Goal: Task Accomplishment & Management: Manage account settings

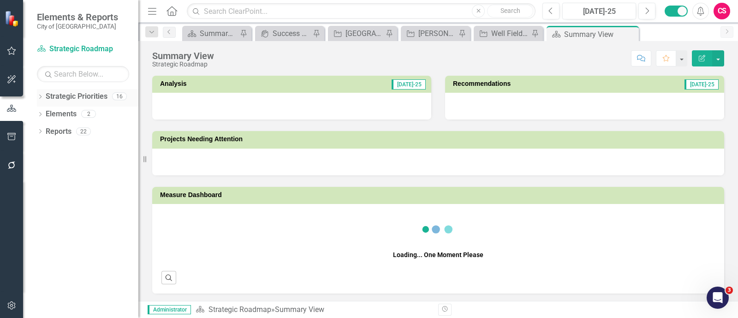
click at [37, 97] on icon "Dropdown" at bounding box center [40, 97] width 6 height 5
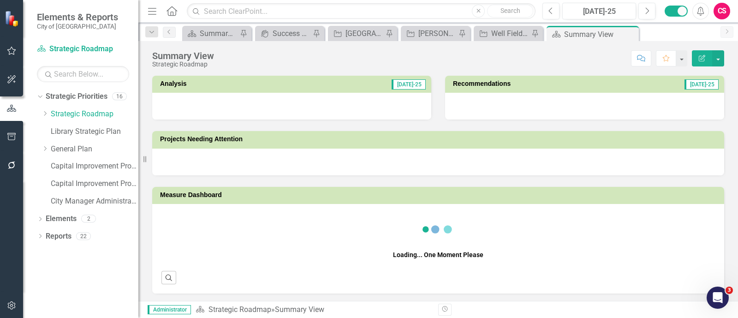
click at [146, 150] on div "Resize" at bounding box center [141, 159] width 7 height 318
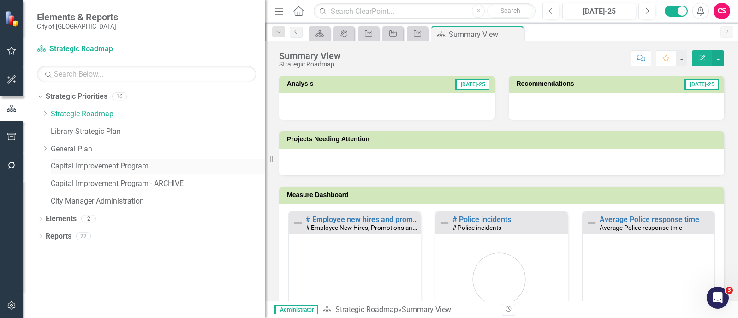
click at [134, 169] on link "Capital Improvement Program" at bounding box center [158, 166] width 215 height 11
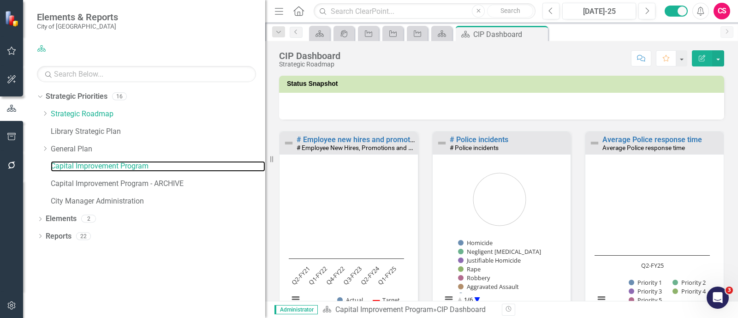
drag, startPoint x: 271, startPoint y: 150, endPoint x: 192, endPoint y: 153, distance: 79.4
click at [265, 153] on div "Resize" at bounding box center [268, 159] width 7 height 318
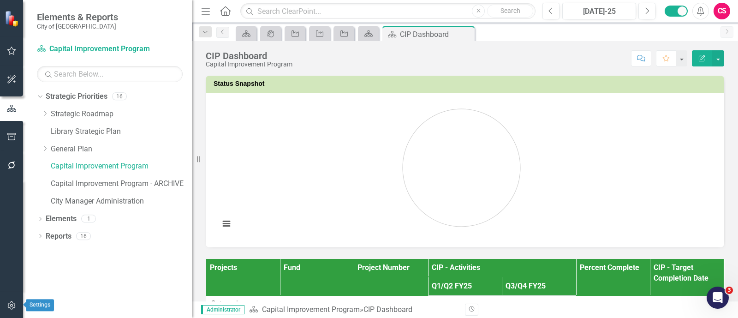
click at [17, 303] on button "button" at bounding box center [11, 305] width 21 height 19
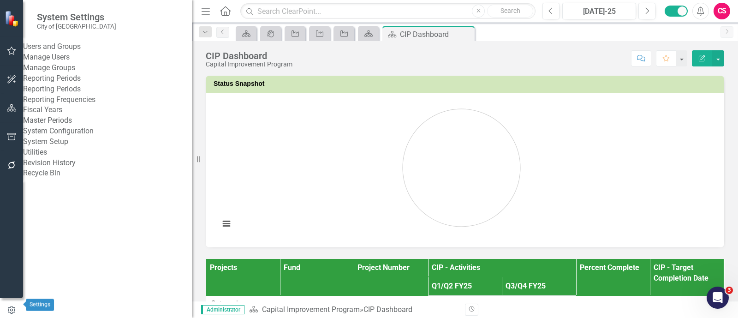
click at [17, 303] on button "button" at bounding box center [11, 310] width 23 height 15
click at [87, 105] on link "Reporting Frequencies" at bounding box center [107, 100] width 169 height 11
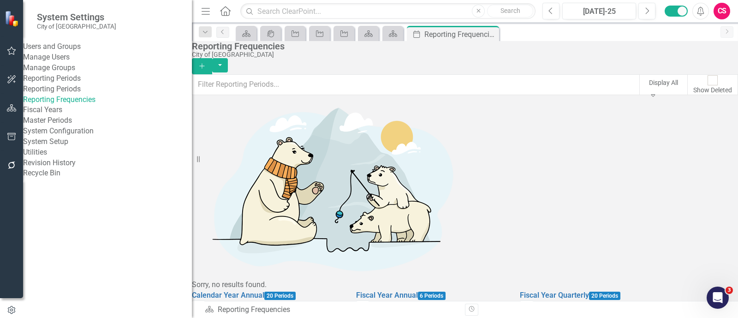
click at [530, 304] on icon "Edit" at bounding box center [526, 307] width 7 height 6
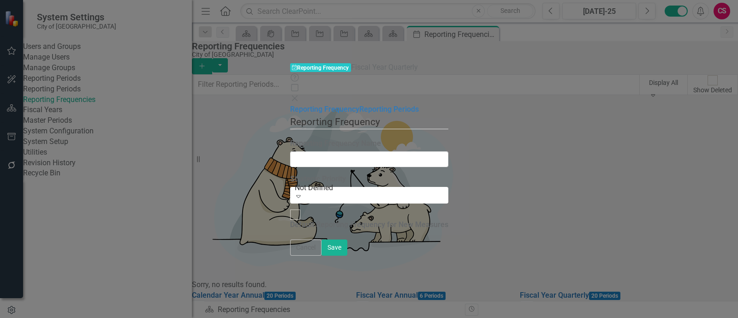
type input "Fiscal Year Quarterly"
click at [359, 105] on link "Reporting Periods" at bounding box center [389, 109] width 60 height 9
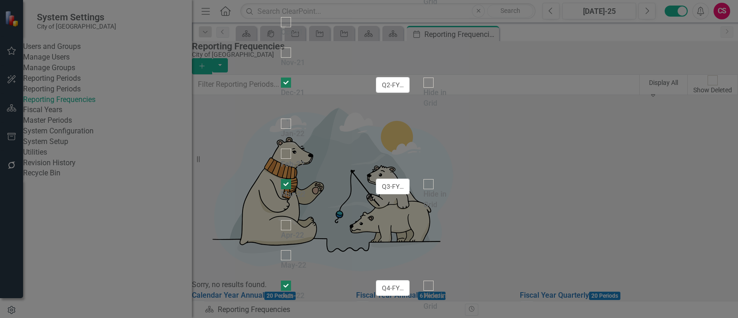
checkbox input "false"
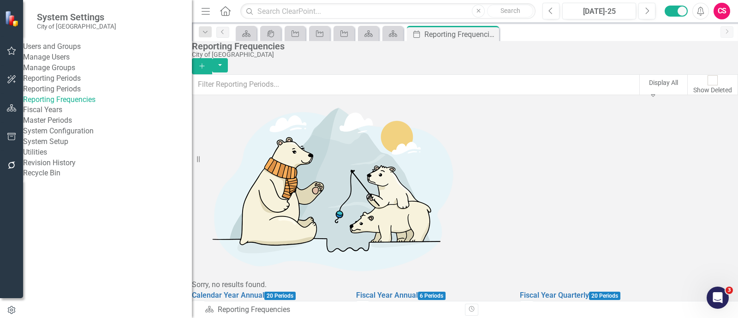
click at [724, 13] on div "CS" at bounding box center [722, 11] width 17 height 17
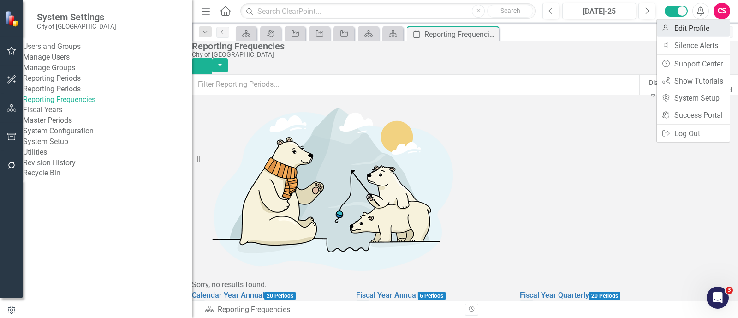
click at [694, 35] on link "User Edit Profile" at bounding box center [693, 28] width 73 height 17
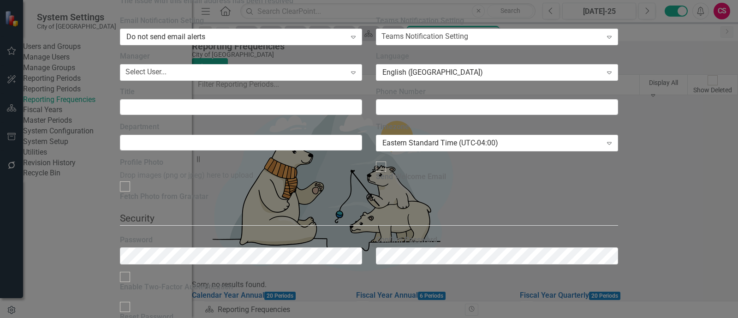
click at [690, 241] on link "API Key Edit API Key" at bounding box center [677, 244] width 73 height 17
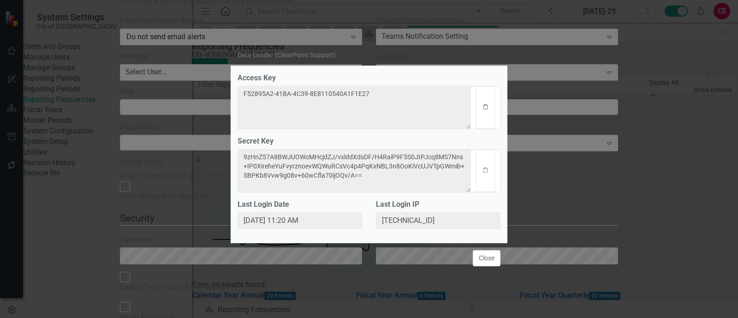
drag, startPoint x: 480, startPoint y: 96, endPoint x: 482, endPoint y: 104, distance: 9.0
click at [482, 104] on div "Clipboard" at bounding box center [486, 107] width 30 height 43
click at [482, 104] on icon "Clipboard" at bounding box center [485, 107] width 7 height 6
click at [679, 99] on div "Data Loader (ClearPoint Support) Access Key F52895A2-41BA-4C39-8E8110540A1F1E27…" at bounding box center [369, 159] width 738 height 318
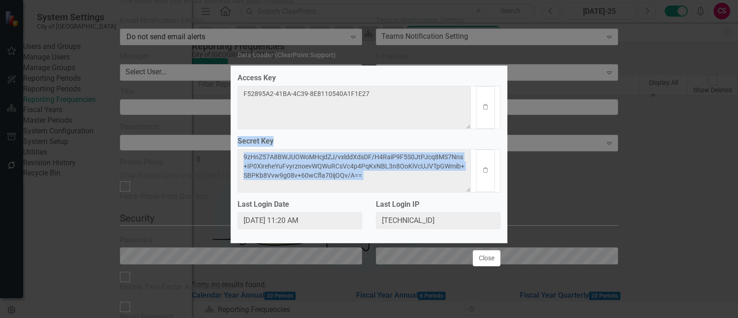
drag, startPoint x: 694, startPoint y: 123, endPoint x: 479, endPoint y: 184, distance: 223.5
click at [479, 184] on div "Data Loader (ClearPoint Support) Access Key F52895A2-41BA-4C39-8E8110540A1F1E27…" at bounding box center [369, 159] width 738 height 318
click at [483, 179] on button "Clipboard" at bounding box center [485, 171] width 19 height 42
click at [490, 264] on button "Close" at bounding box center [487, 258] width 28 height 16
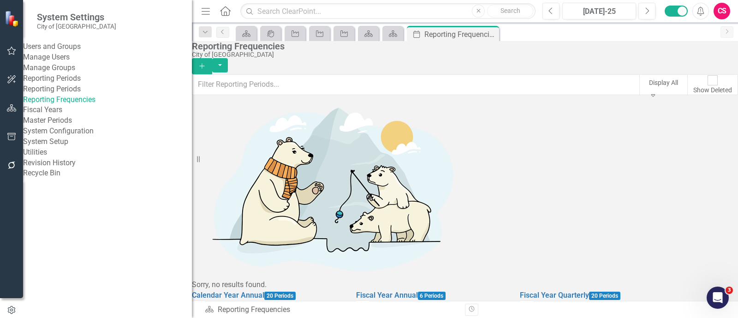
click at [77, 147] on link "System Setup" at bounding box center [107, 142] width 169 height 11
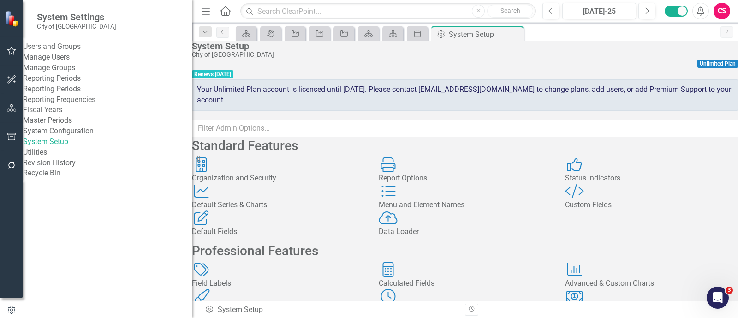
click at [618, 184] on div "Status Indicators Status Indicators" at bounding box center [651, 170] width 173 height 27
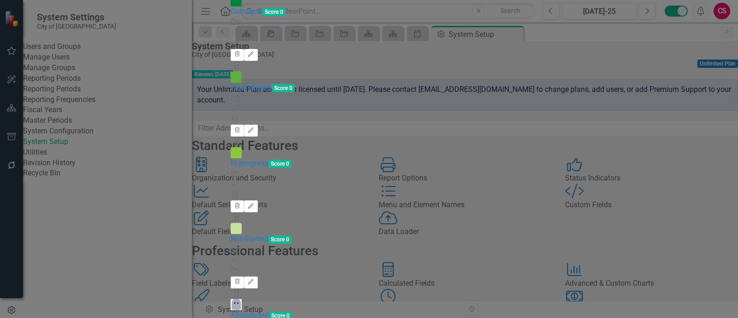
scroll to position [49, 0]
click at [449, 288] on div "Drag Abandoned Score 0 Project Trash Edit" at bounding box center [369, 315] width 277 height 55
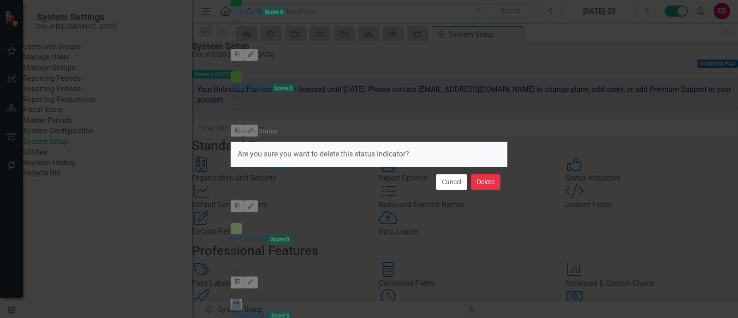
click at [493, 187] on button "Delete" at bounding box center [486, 182] width 30 height 16
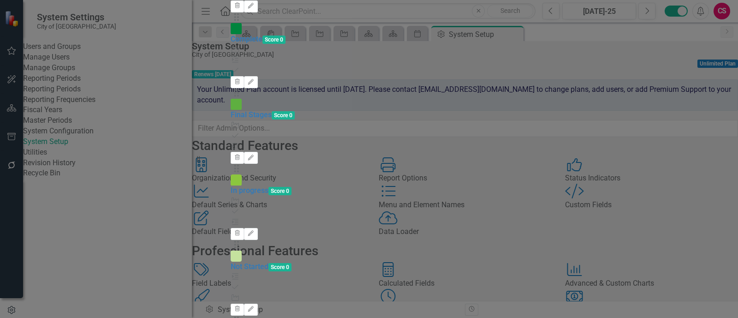
scroll to position [0, 0]
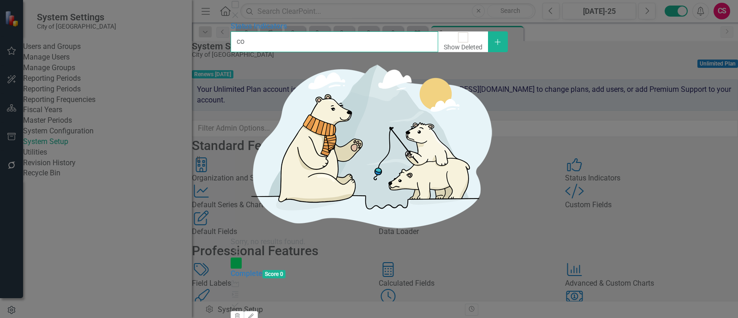
type input "c"
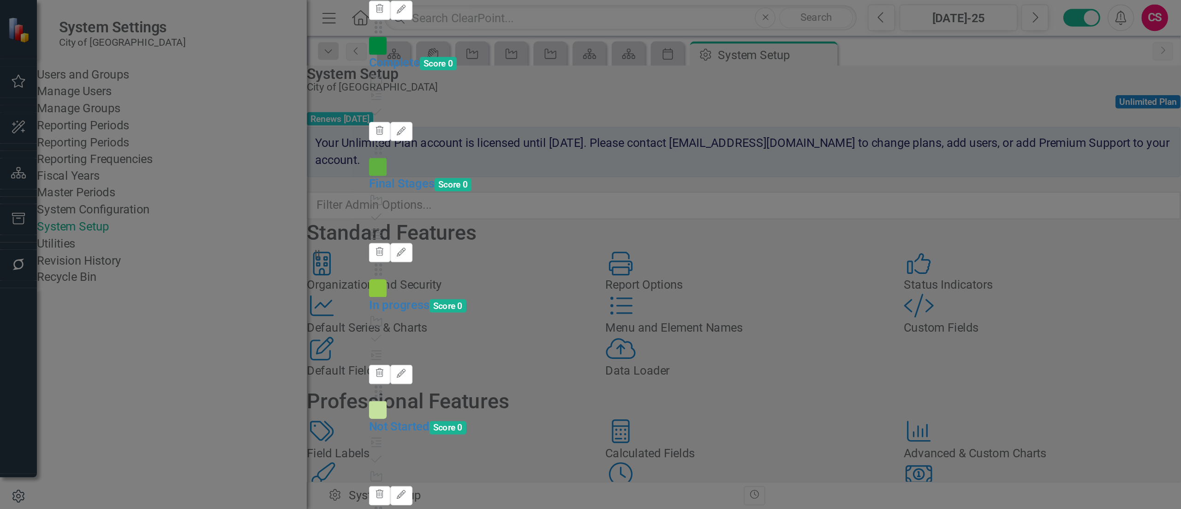
scroll to position [201, 0]
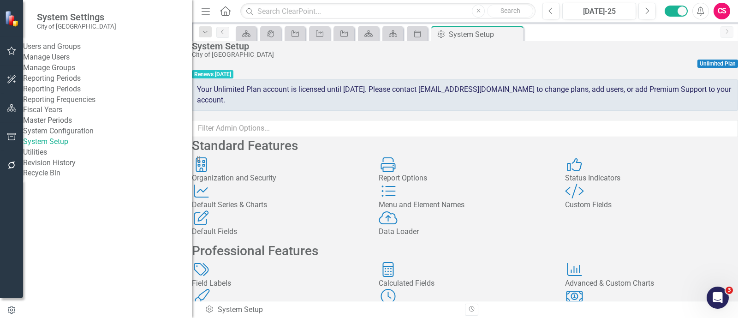
click at [67, 61] on link "Manage Users" at bounding box center [107, 57] width 169 height 11
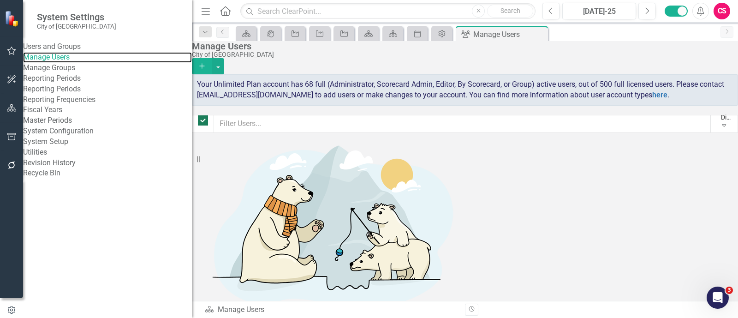
checkbox input "false"
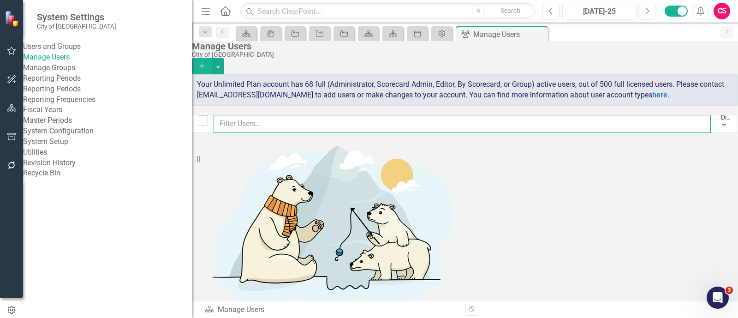
click at [542, 123] on input "text" at bounding box center [462, 124] width 497 height 18
type input "pa"
checkbox input "false"
type input "p"
click at [212, 58] on button "Add" at bounding box center [202, 66] width 20 height 16
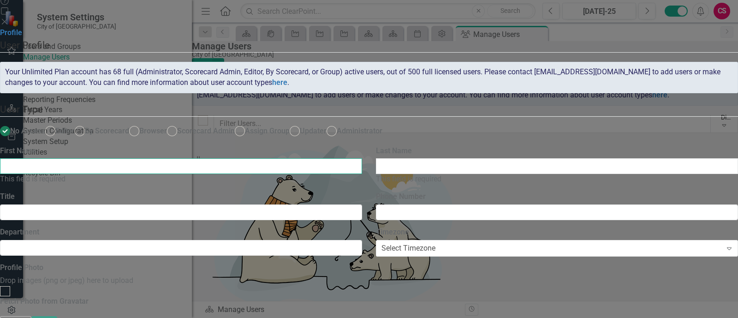
click at [342, 174] on input "First Name" at bounding box center [181, 166] width 362 height 16
type input "Pamela"
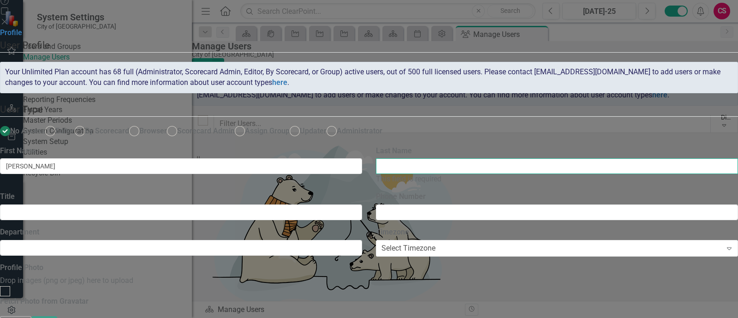
paste input "Svrdlin"
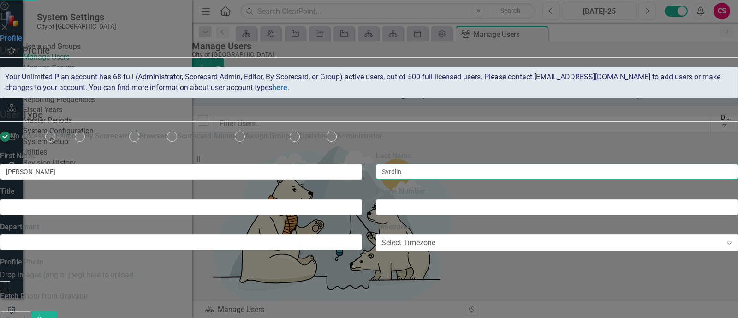
type input "Svrdlin"
click at [703, 311] on div "Cancel Save" at bounding box center [369, 319] width 738 height 16
click at [57, 311] on button "Save" at bounding box center [44, 319] width 26 height 16
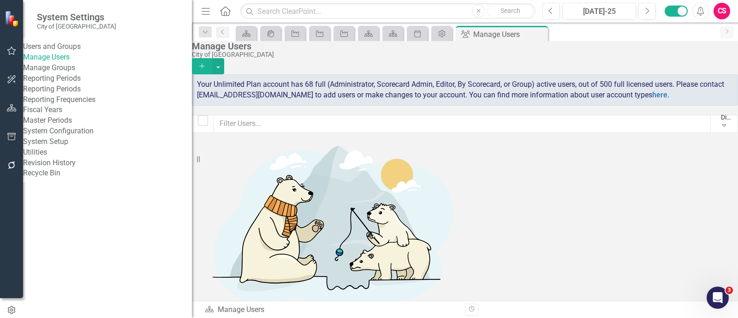
click at [204, 63] on icon "button" at bounding box center [201, 65] width 5 height 5
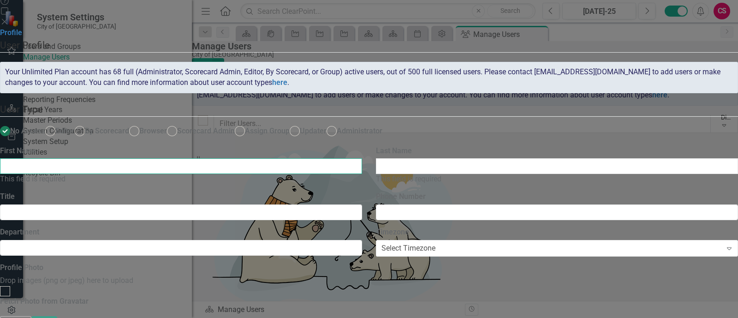
click at [362, 174] on input "First Name" at bounding box center [181, 166] width 362 height 16
type input "Collin"
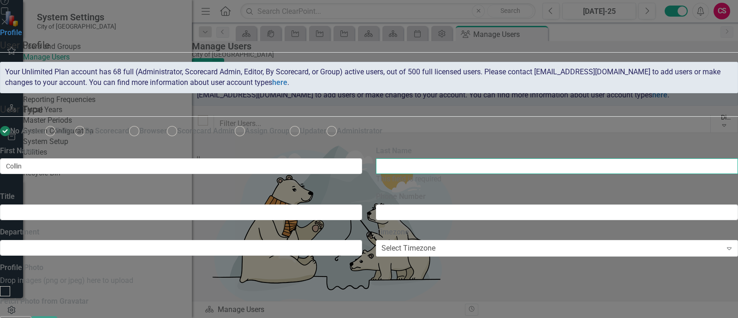
click at [515, 174] on input "Last Name" at bounding box center [557, 166] width 362 height 16
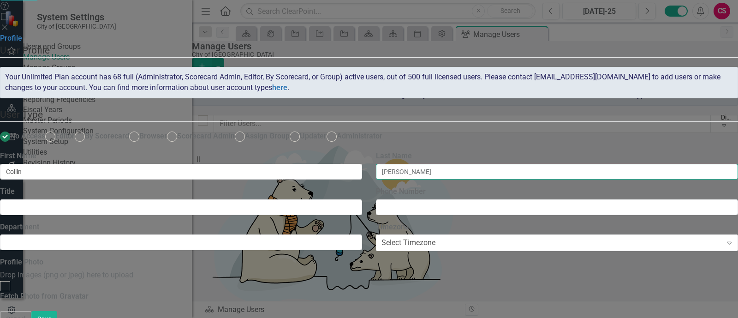
type input "Patterson"
click at [31, 311] on button "Save" at bounding box center [44, 319] width 26 height 16
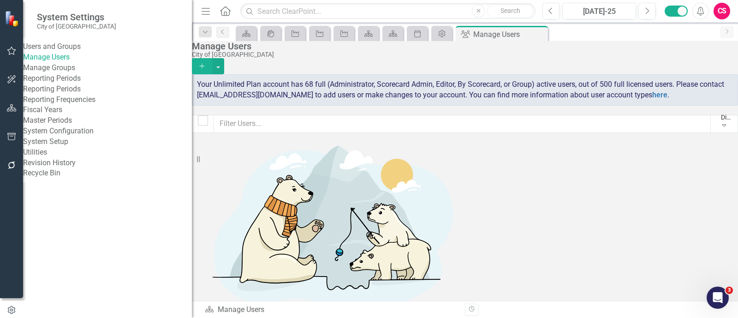
click at [206, 63] on icon "Add" at bounding box center [202, 66] width 8 height 6
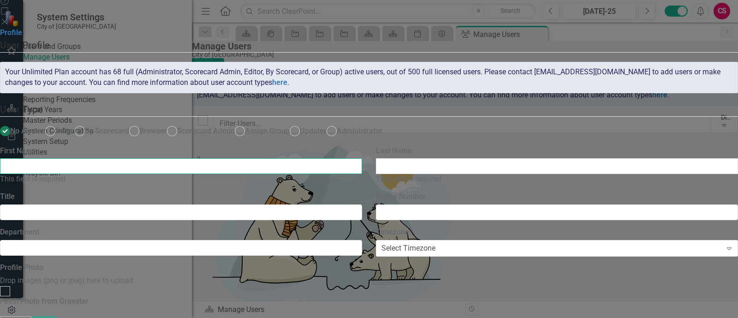
click at [362, 174] on input "First Name" at bounding box center [181, 166] width 362 height 16
type input "Mark"
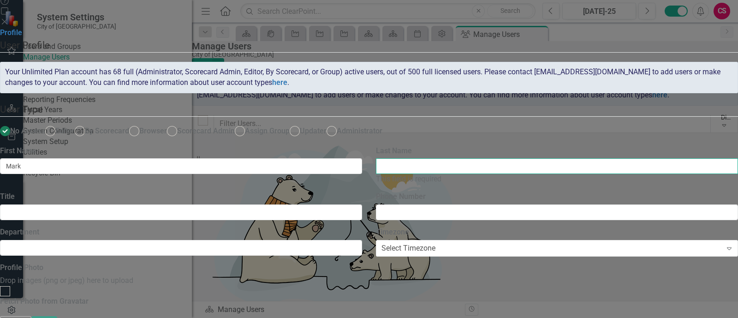
click at [480, 174] on input "Last Name" at bounding box center [557, 166] width 362 height 16
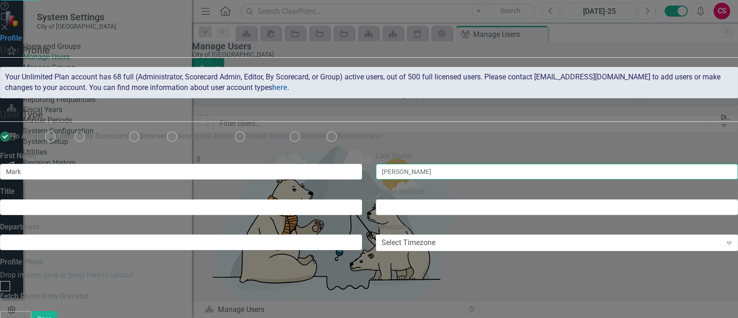
type input "Mcgrath"
click at [31, 311] on button "Save" at bounding box center [44, 319] width 26 height 16
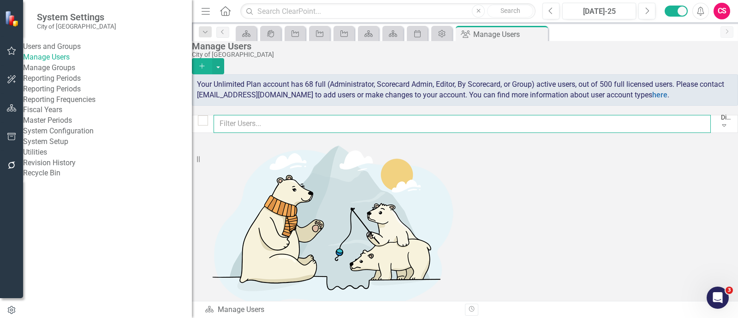
click at [413, 123] on input "text" at bounding box center [462, 124] width 497 height 18
type input "d"
checkbox input "false"
click at [212, 58] on button "Add" at bounding box center [202, 66] width 20 height 16
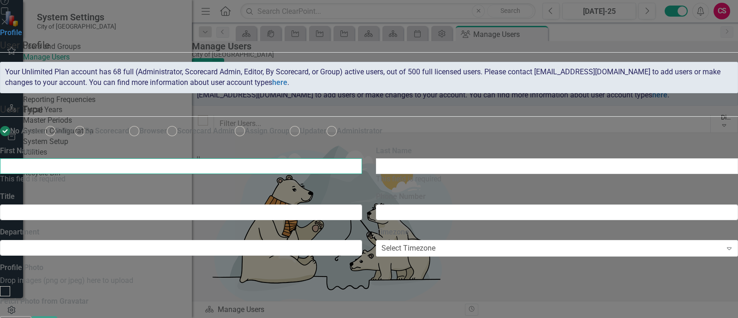
click at [335, 174] on input "First Name" at bounding box center [181, 166] width 362 height 16
type input "Derek"
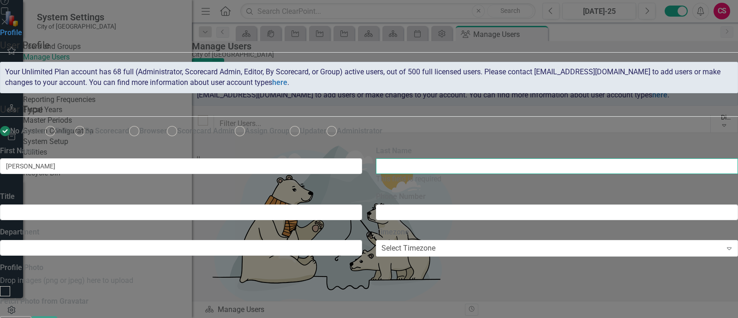
click at [518, 174] on input "Last Name" at bounding box center [557, 166] width 362 height 16
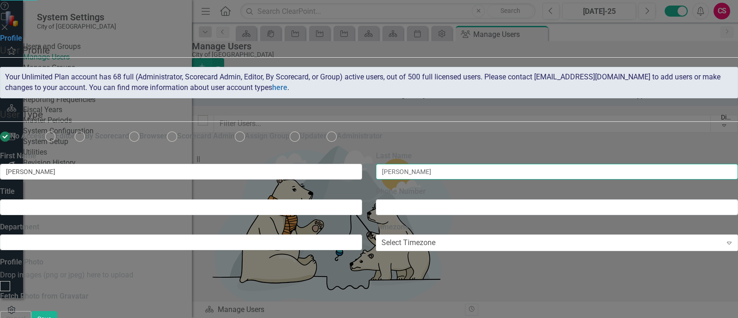
type input "Pham"
click at [31, 311] on button "Save" at bounding box center [44, 319] width 26 height 16
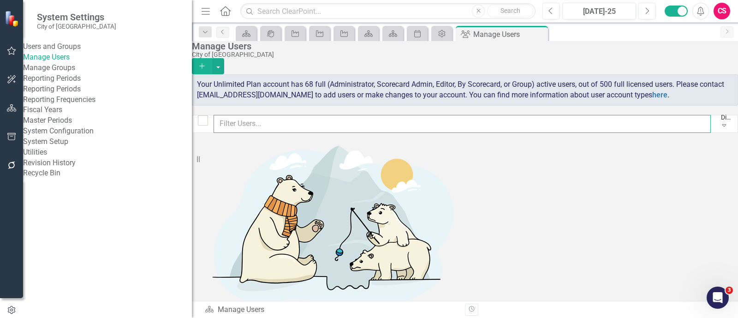
click at [524, 120] on input "text" at bounding box center [462, 124] width 497 height 18
type input "sa"
checkbox input "false"
type input "s"
click at [212, 58] on button "Add" at bounding box center [202, 66] width 20 height 16
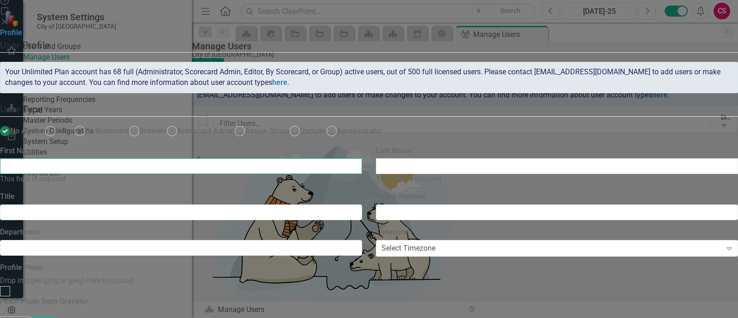
click at [298, 174] on input "First Name" at bounding box center [181, 166] width 362 height 16
type input "Saeed"
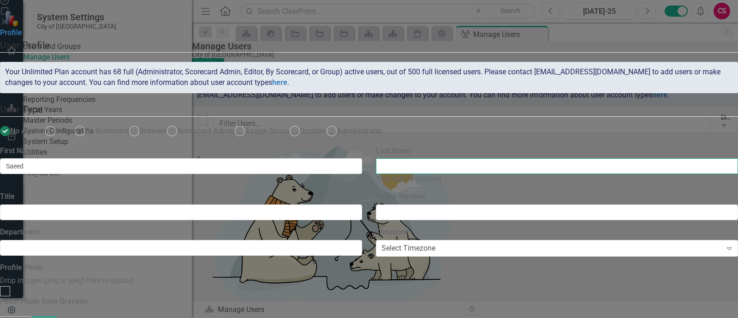
click at [506, 174] on input "Last Name" at bounding box center [557, 166] width 362 height 16
paste input "Saebi"
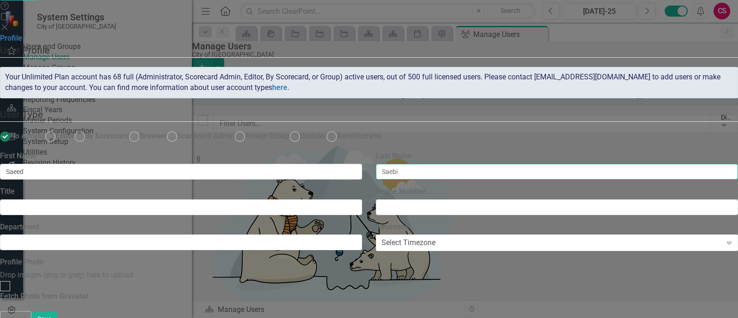
type input "Saebi"
click at [31, 311] on button "Save" at bounding box center [44, 319] width 26 height 16
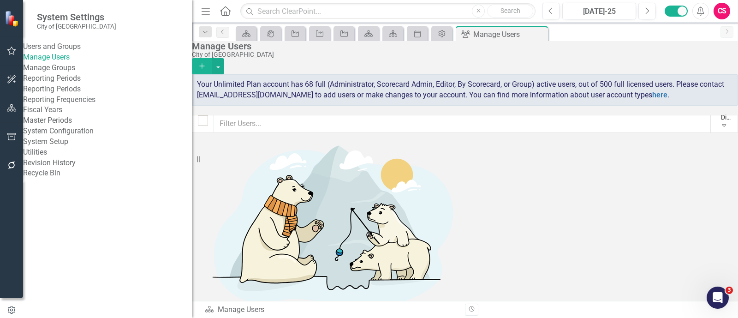
click at [212, 58] on button "Add" at bounding box center [202, 66] width 20 height 16
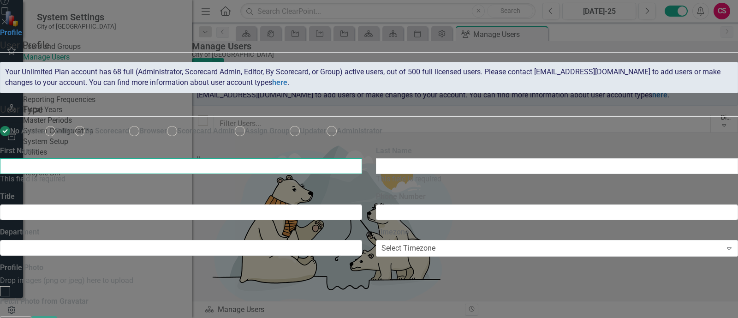
click at [359, 174] on input "First Name" at bounding box center [181, 166] width 362 height 16
type input "Sundares"
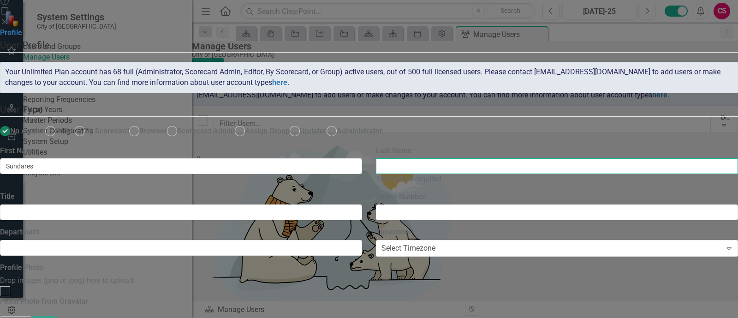
click at [531, 174] on input "Last Name" at bounding box center [557, 166] width 362 height 16
paste input "Begur"
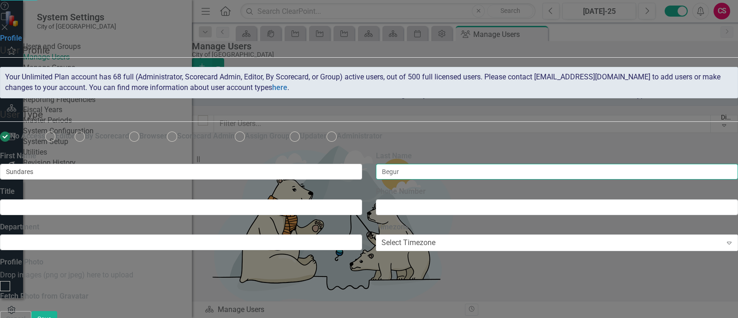
type input "Begur"
click at [362, 180] on input "Sundares" at bounding box center [181, 172] width 362 height 16
type input "Sundaresh"
click at [57, 311] on button "Save" at bounding box center [44, 319] width 26 height 16
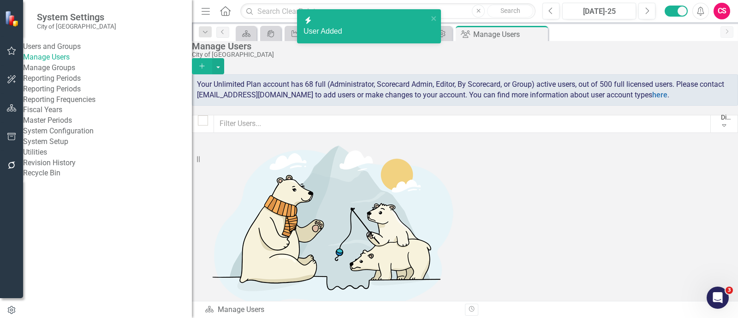
click at [206, 63] on icon "Add" at bounding box center [202, 66] width 8 height 6
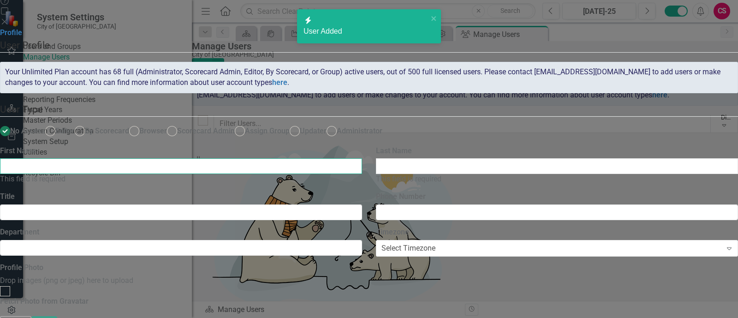
click at [362, 174] on input "First Name" at bounding box center [181, 166] width 362 height 16
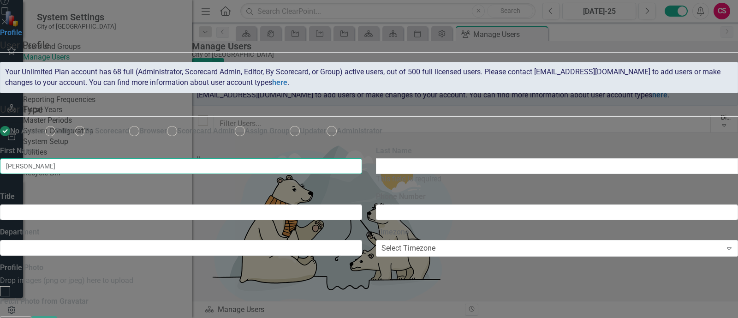
type input "Lucas"
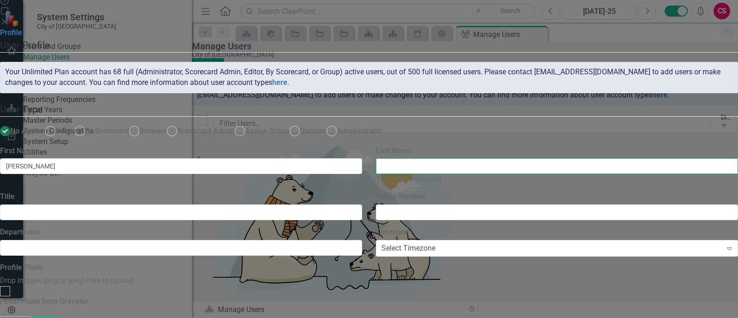
click at [517, 174] on input "Last Name" at bounding box center [557, 166] width 362 height 16
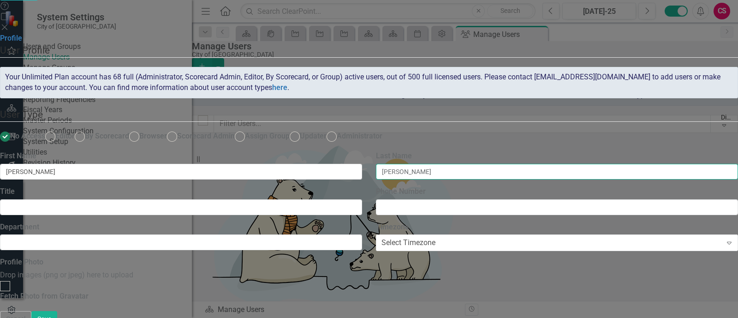
type input "Woodward"
click at [31, 311] on button "Save" at bounding box center [44, 319] width 26 height 16
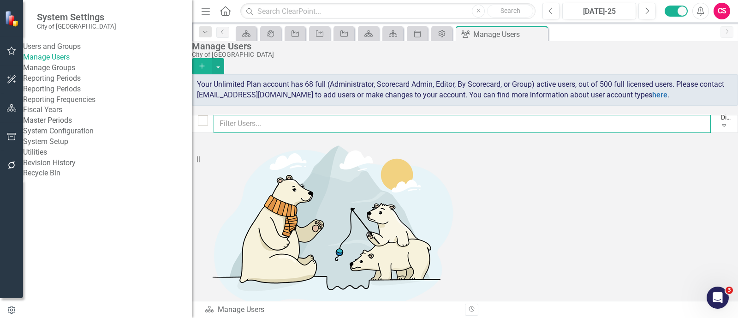
click at [312, 126] on input "text" at bounding box center [462, 124] width 497 height 18
type input "ta"
checkbox input "false"
type input "t"
click at [212, 58] on button "Add" at bounding box center [202, 66] width 20 height 16
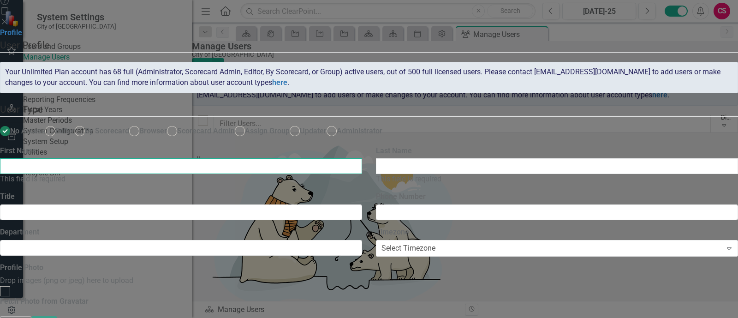
click at [305, 174] on input "First Name" at bounding box center [181, 166] width 362 height 16
type input "Tay"
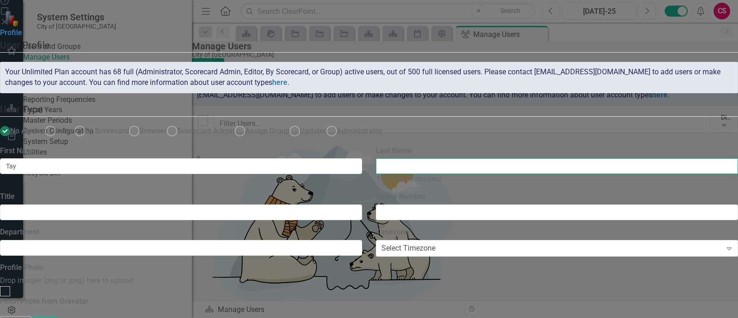
click at [490, 174] on input "Last Name" at bounding box center [557, 166] width 362 height 16
paste input "Nguyen"
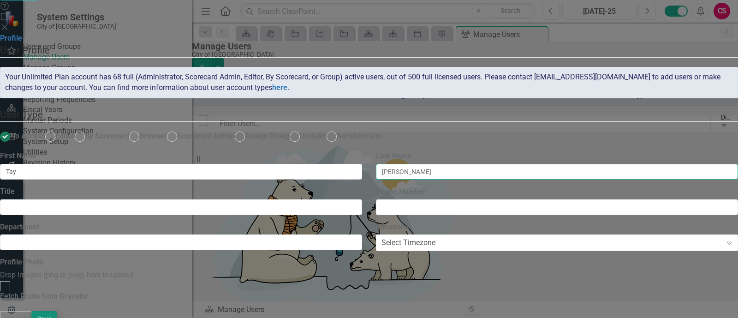
type input "Nguyen"
click at [57, 311] on button "Save" at bounding box center [44, 319] width 26 height 16
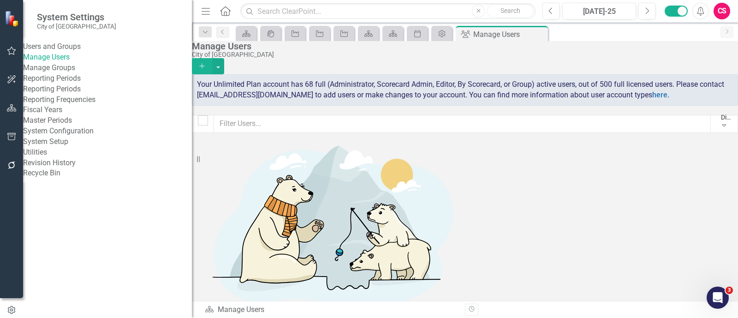
click at [212, 58] on button "Add" at bounding box center [202, 66] width 20 height 16
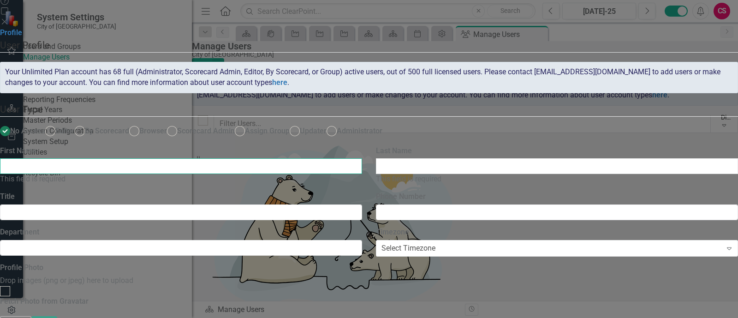
click at [362, 174] on input "First Name" at bounding box center [181, 166] width 362 height 16
type input "Hector"
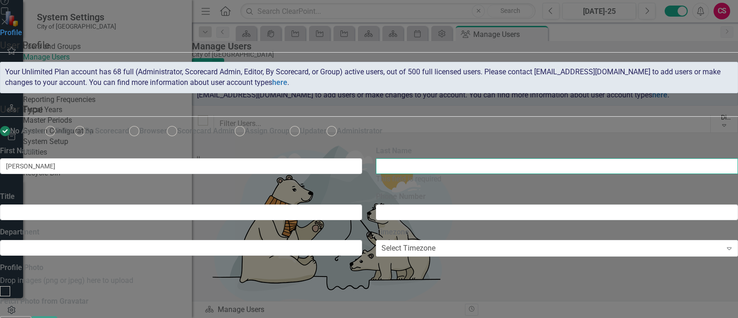
click at [494, 174] on input "Last Name" at bounding box center [557, 166] width 362 height 16
paste input "Leuterio"
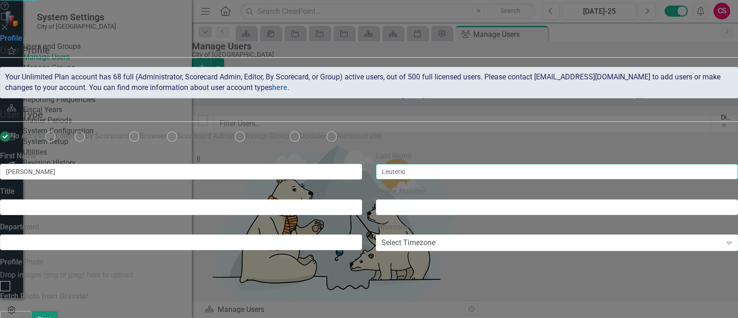
type input "Leuterio"
click at [57, 311] on button "Save" at bounding box center [44, 319] width 26 height 16
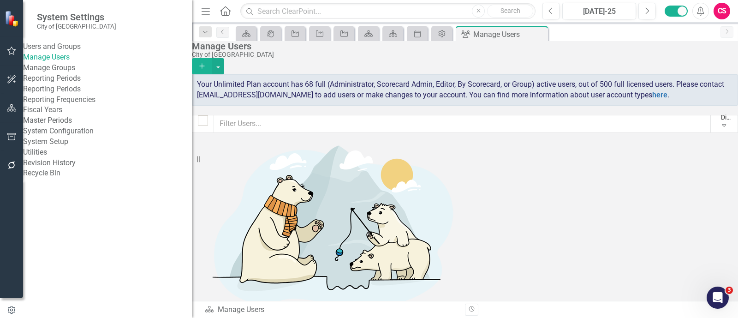
click at [212, 63] on button "Add" at bounding box center [202, 66] width 20 height 16
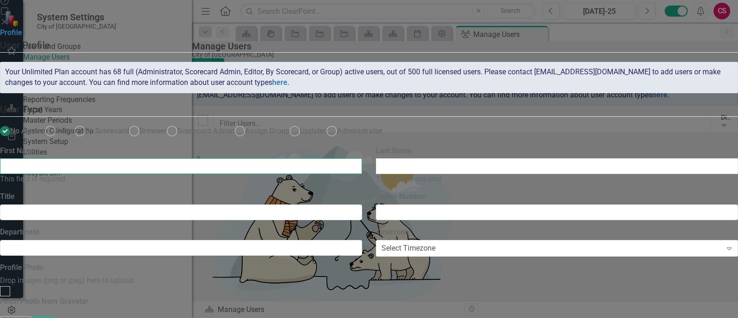
click at [362, 174] on input "First Name" at bounding box center [181, 166] width 362 height 16
type input "Mir"
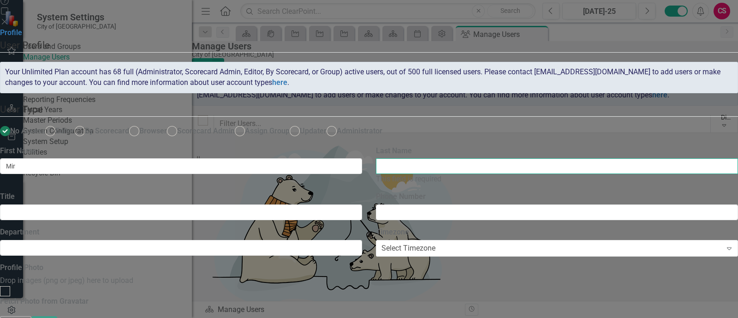
click at [496, 174] on input "Last Name" at bounding box center [557, 166] width 362 height 16
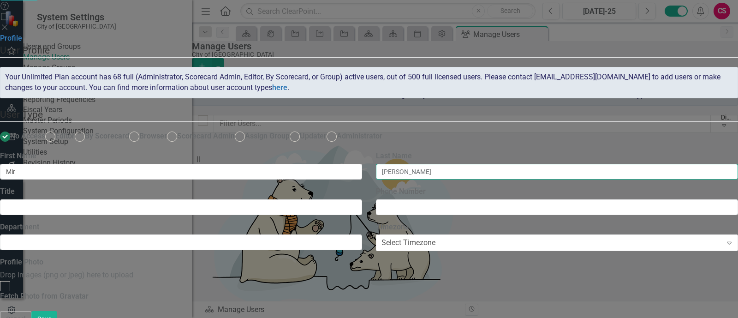
type input "Ali"
click at [31, 311] on button "Save" at bounding box center [44, 319] width 26 height 16
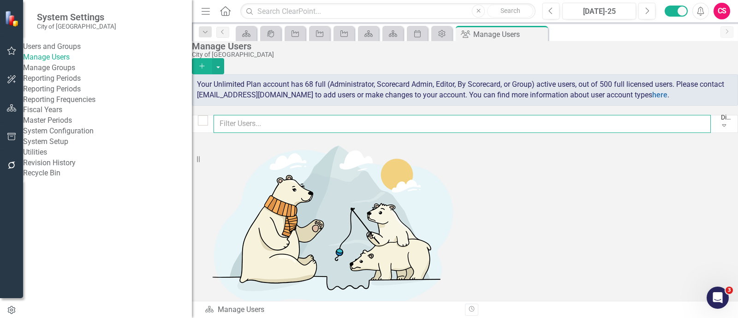
click at [340, 121] on input "text" at bounding box center [462, 124] width 497 height 18
type input "l"
click at [721, 5] on div "CS" at bounding box center [722, 11] width 17 height 17
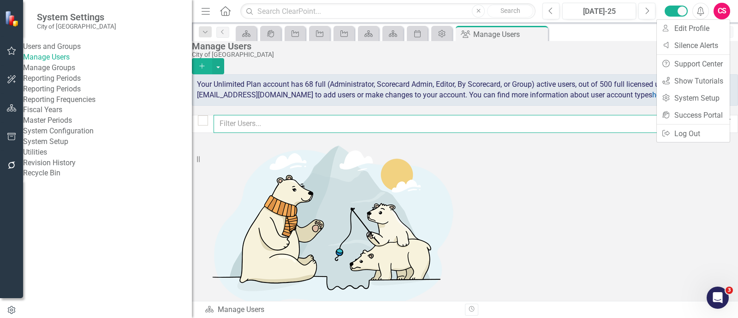
click at [473, 126] on input "text" at bounding box center [462, 124] width 497 height 18
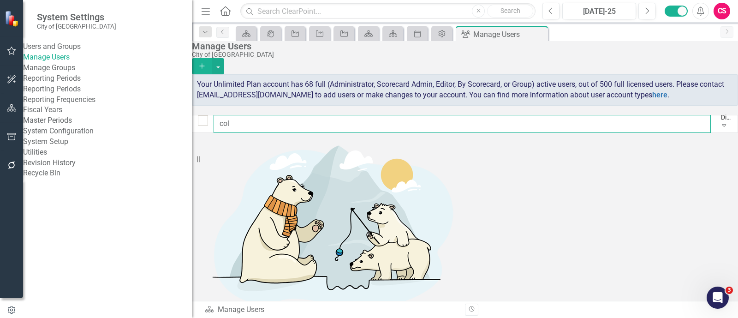
type input "col"
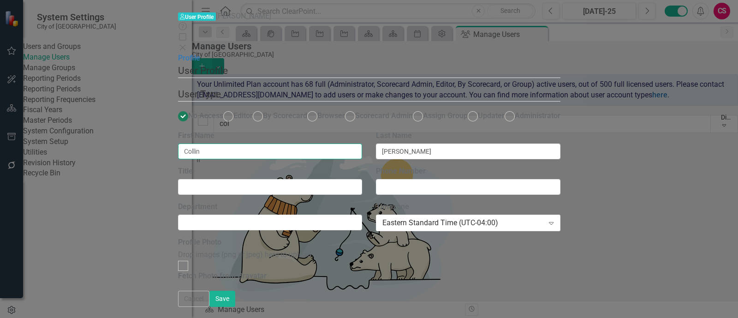
click at [240, 144] on input "Collin" at bounding box center [270, 152] width 185 height 16
type input "Colin"
click at [235, 302] on button "Save" at bounding box center [222, 299] width 26 height 16
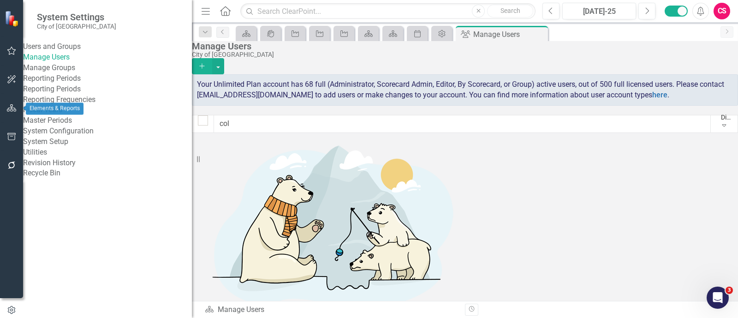
click at [6, 107] on button "button" at bounding box center [11, 108] width 21 height 19
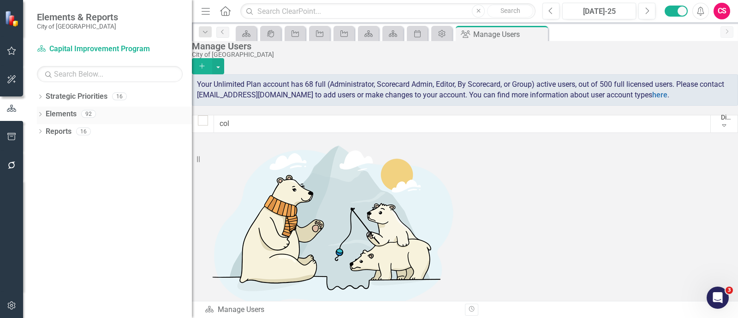
click at [39, 112] on div "Dropdown" at bounding box center [40, 115] width 6 height 8
click at [55, 169] on icon at bounding box center [54, 165] width 7 height 6
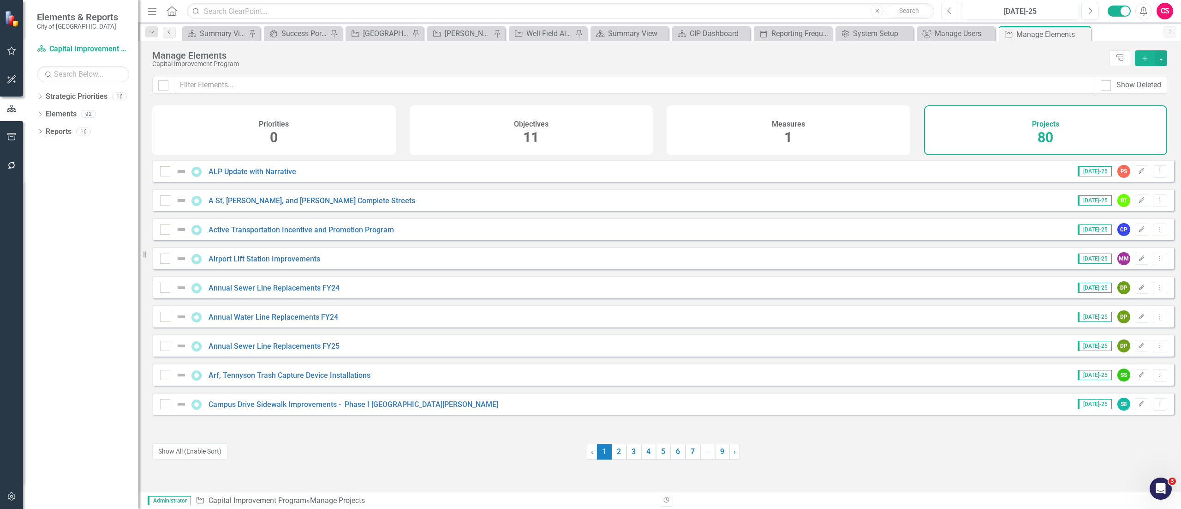
click at [951, 15] on button "Previous" at bounding box center [949, 11] width 17 height 17
click at [735, 448] on link "› Next" at bounding box center [735, 451] width 10 height 16
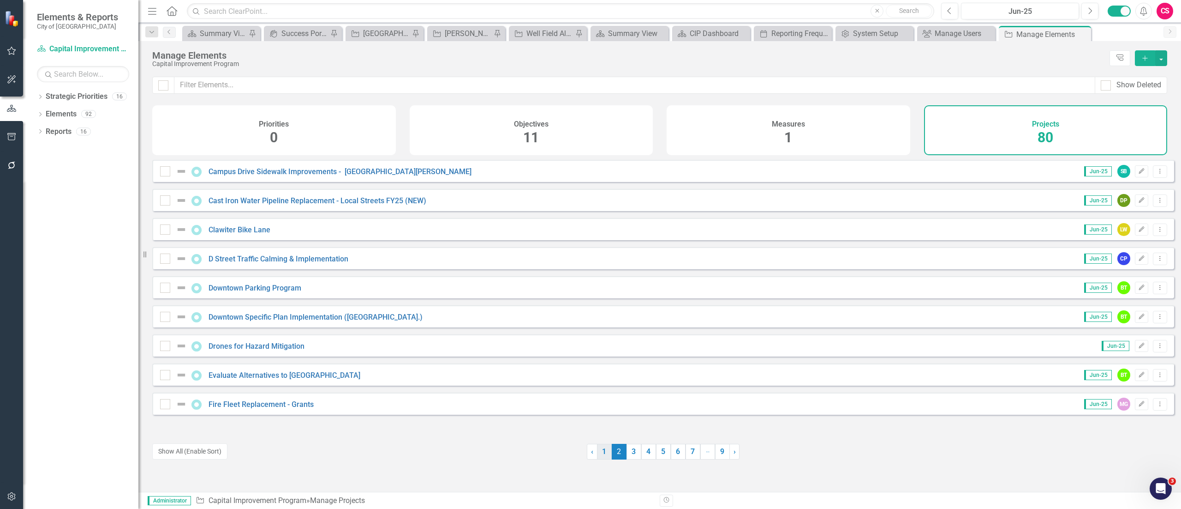
click at [602, 448] on link "1" at bounding box center [604, 451] width 15 height 16
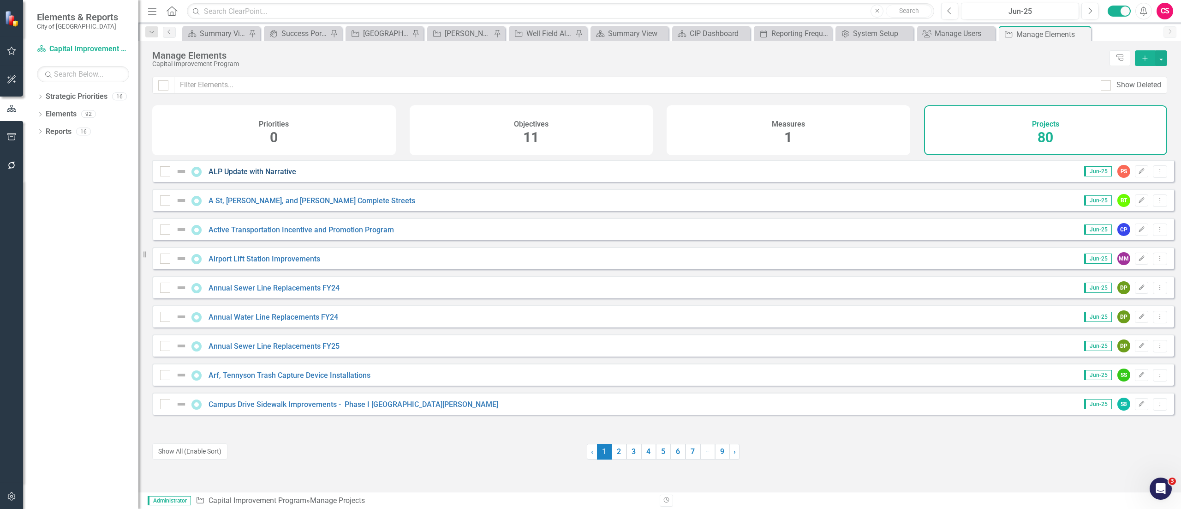
click at [274, 176] on link "ALP Update with Narrative" at bounding box center [253, 171] width 88 height 9
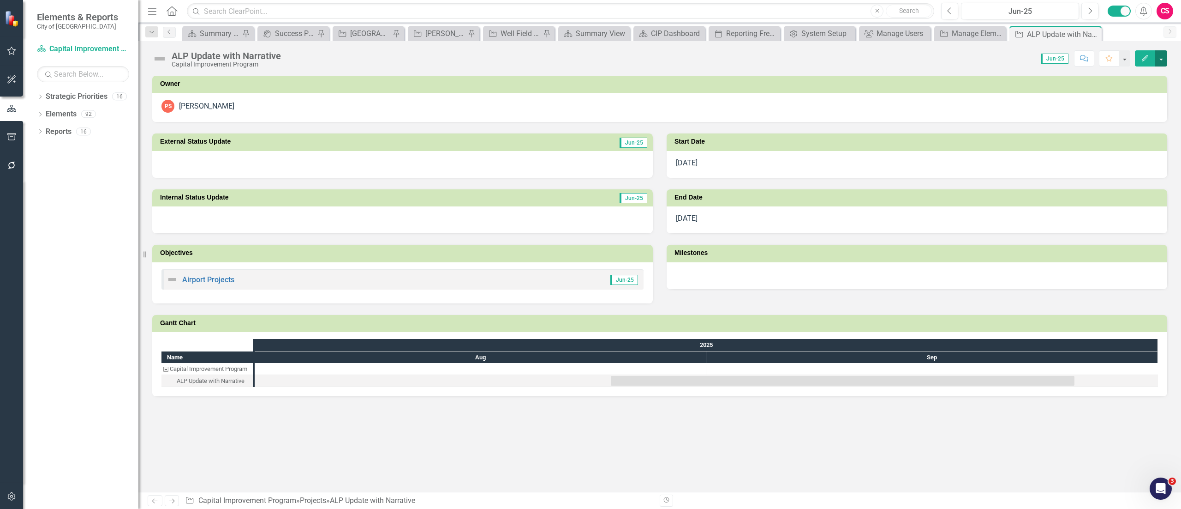
click at [1156, 60] on button "button" at bounding box center [1161, 58] width 12 height 16
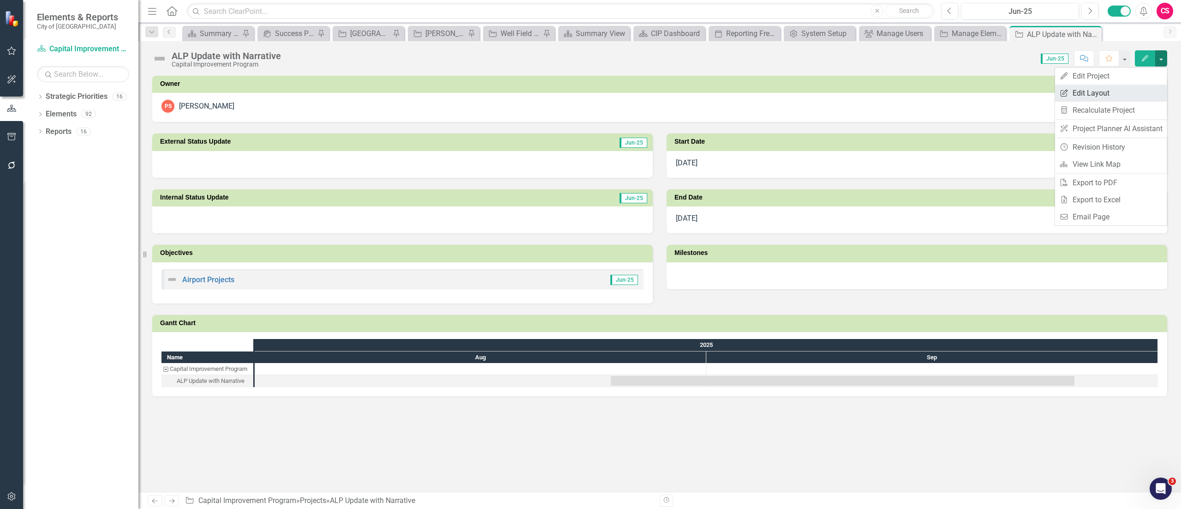
click at [1131, 93] on link "Edit Report Edit Layout" at bounding box center [1111, 92] width 112 height 17
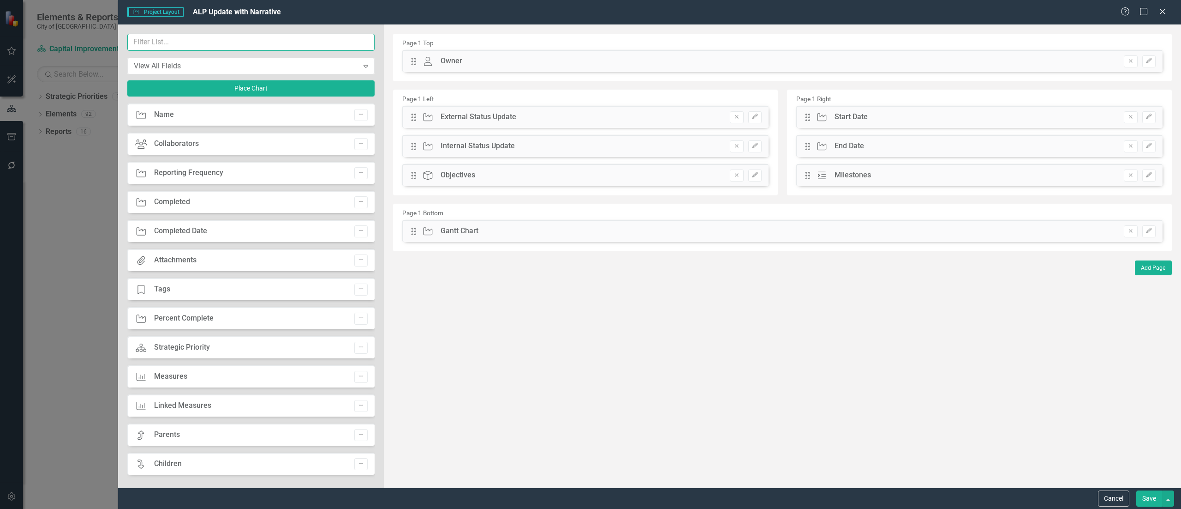
click at [311, 51] on input "text" at bounding box center [250, 42] width 247 height 17
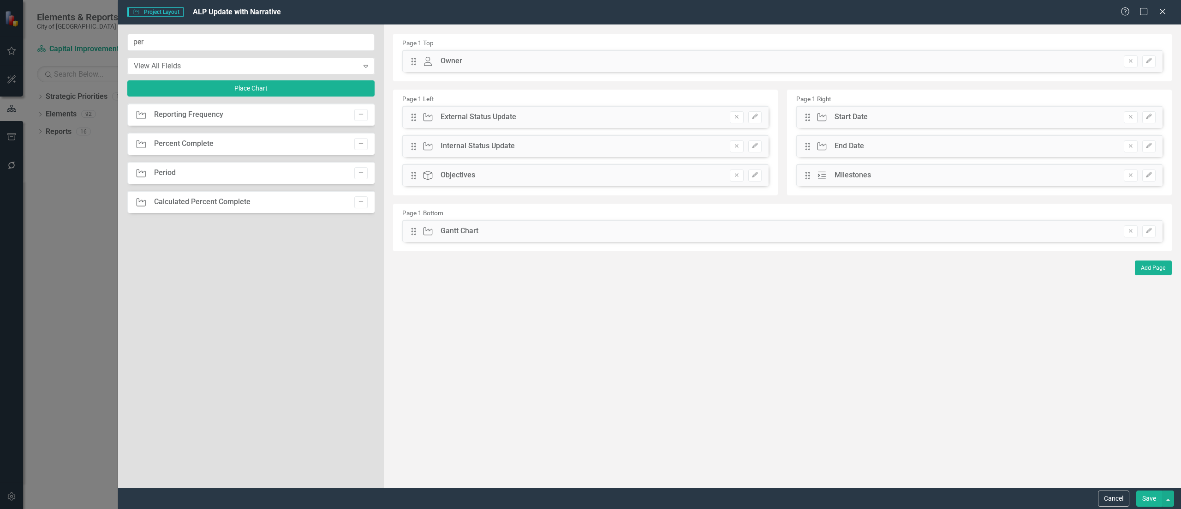
click at [360, 147] on button "Add" at bounding box center [360, 144] width 13 height 12
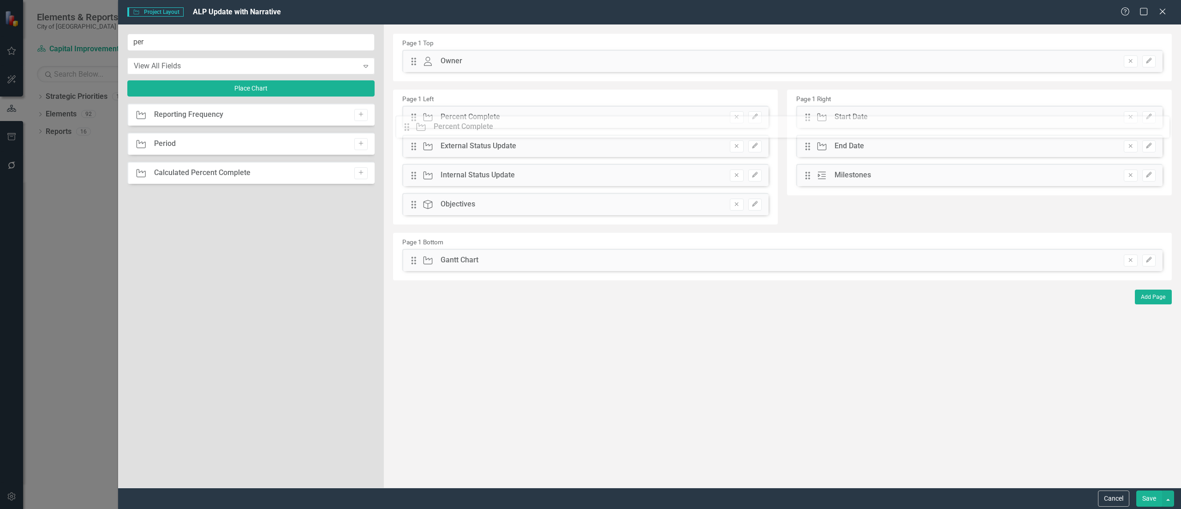
drag, startPoint x: 418, startPoint y: 60, endPoint x: 418, endPoint y: 126, distance: 65.5
click at [257, 49] on input "per" at bounding box center [250, 42] width 247 height 17
click at [365, 118] on button "Add" at bounding box center [360, 115] width 13 height 12
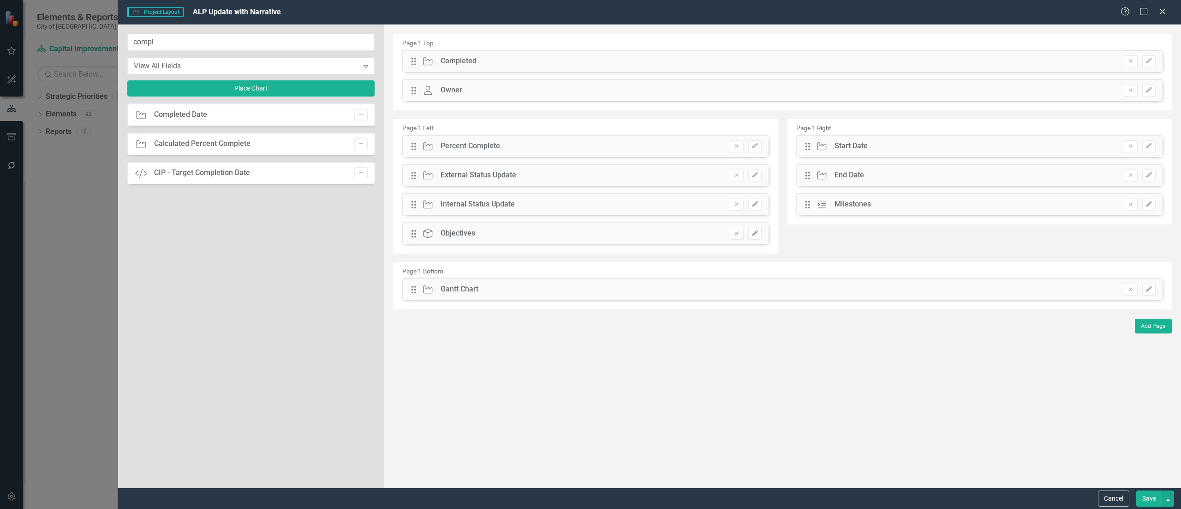
click at [365, 118] on button "Add" at bounding box center [360, 115] width 13 height 12
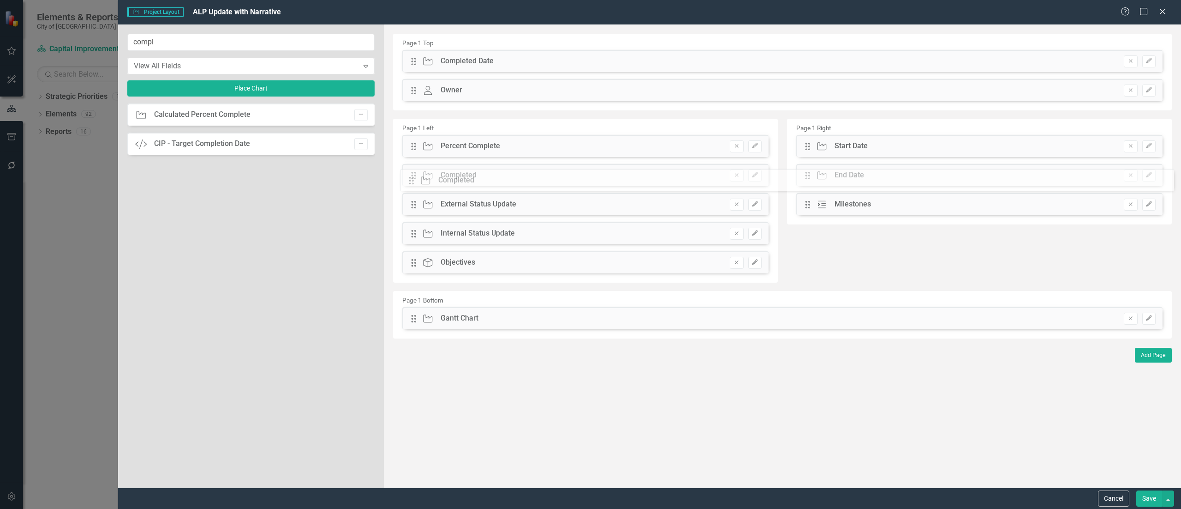
drag, startPoint x: 412, startPoint y: 88, endPoint x: 416, endPoint y: 178, distance: 90.6
drag, startPoint x: 417, startPoint y: 62, endPoint x: 418, endPoint y: 175, distance: 112.6
click at [756, 118] on icon "Edit" at bounding box center [755, 117] width 7 height 6
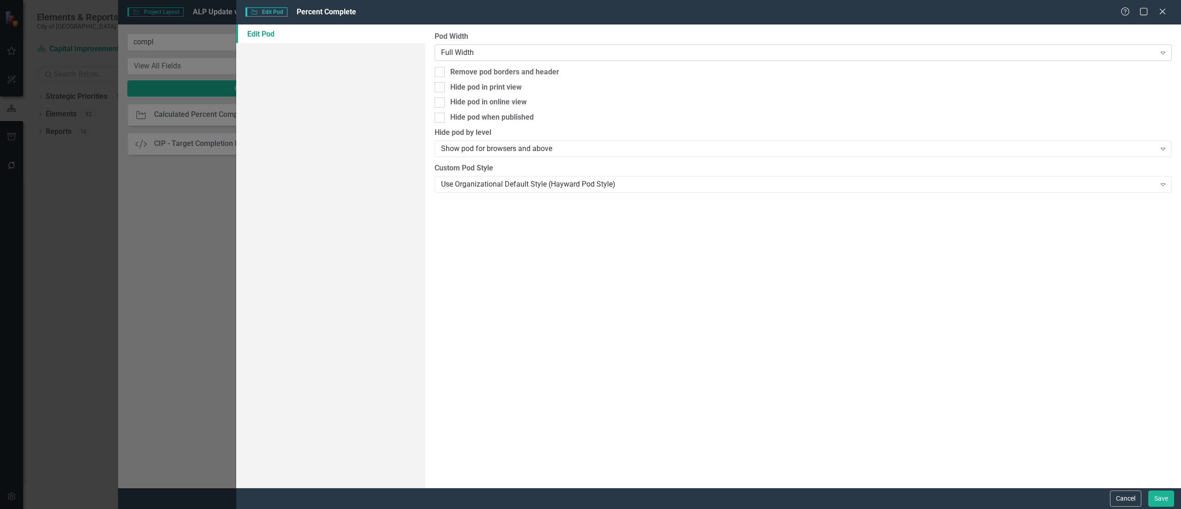
click at [467, 55] on div "Full Width" at bounding box center [798, 52] width 715 height 11
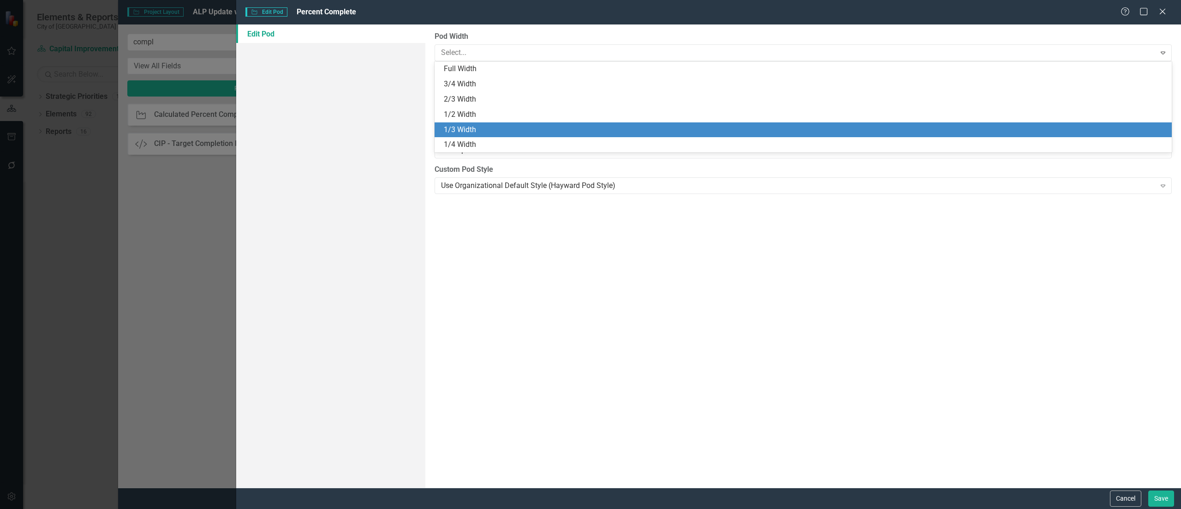
click at [475, 127] on div "1/3 Width" at bounding box center [805, 130] width 723 height 11
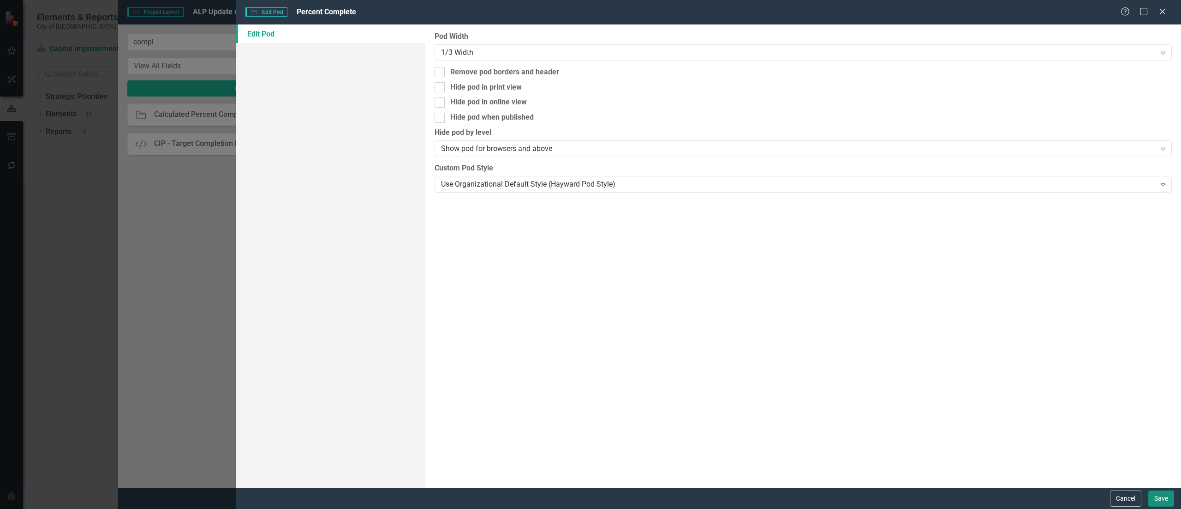
click at [1167, 503] on button "Save" at bounding box center [1162, 498] width 26 height 16
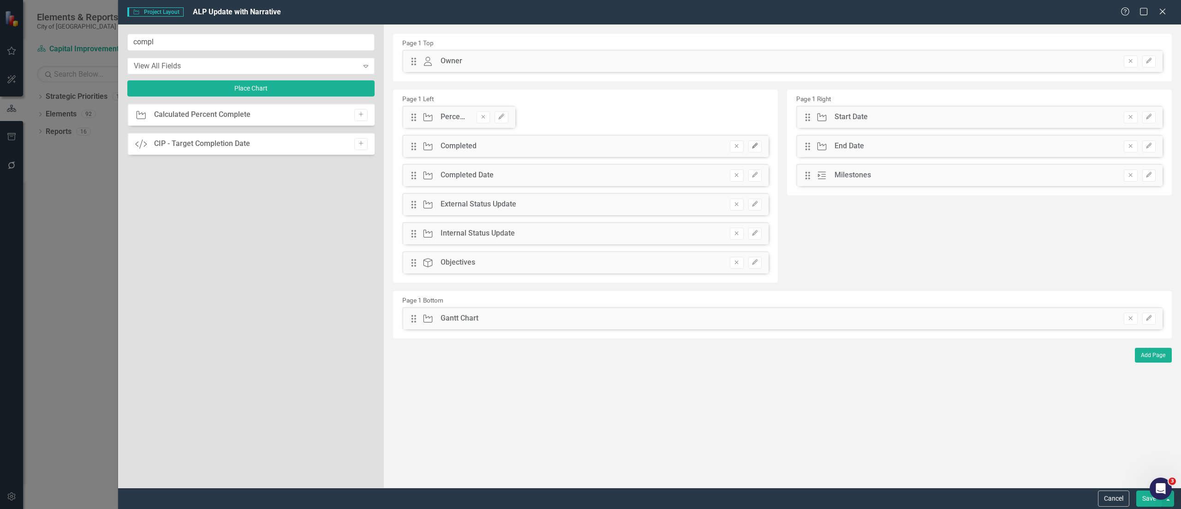
click at [759, 142] on button "Edit" at bounding box center [754, 146] width 13 height 12
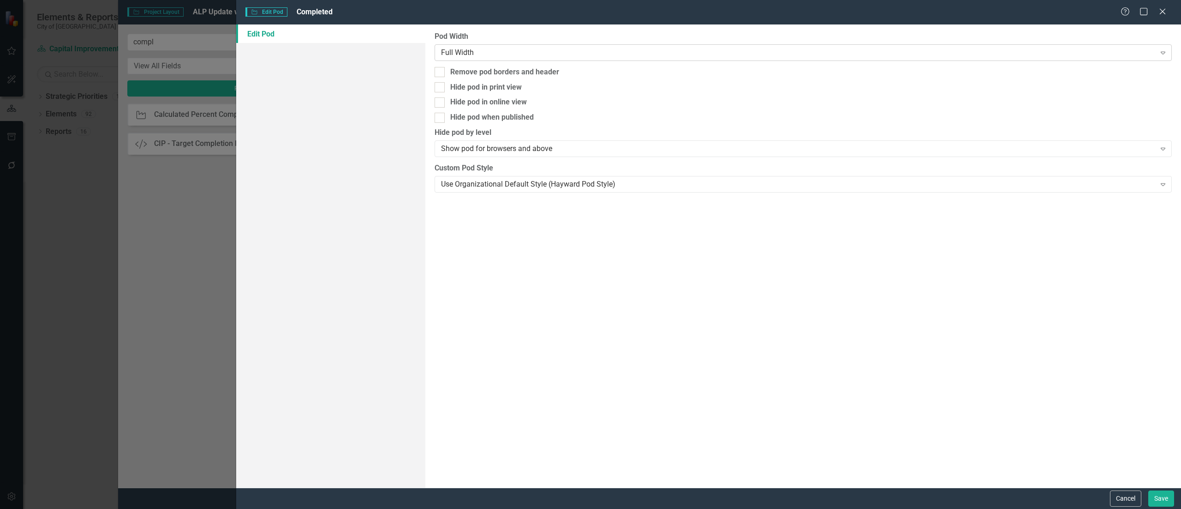
click at [464, 46] on div "Full Width Expand" at bounding box center [803, 52] width 737 height 17
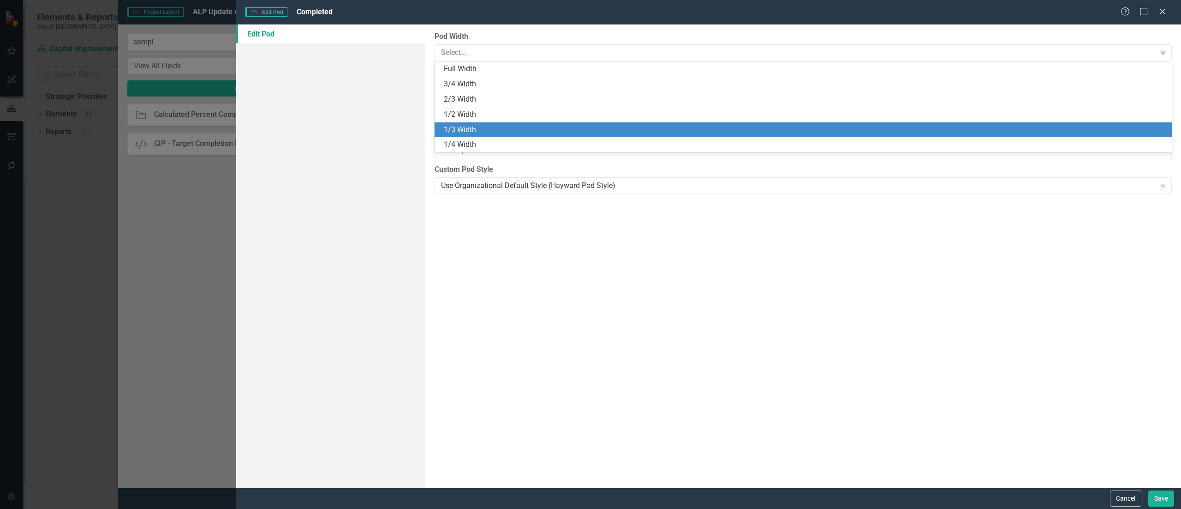
click at [473, 131] on div "1/3 Width" at bounding box center [805, 130] width 723 height 11
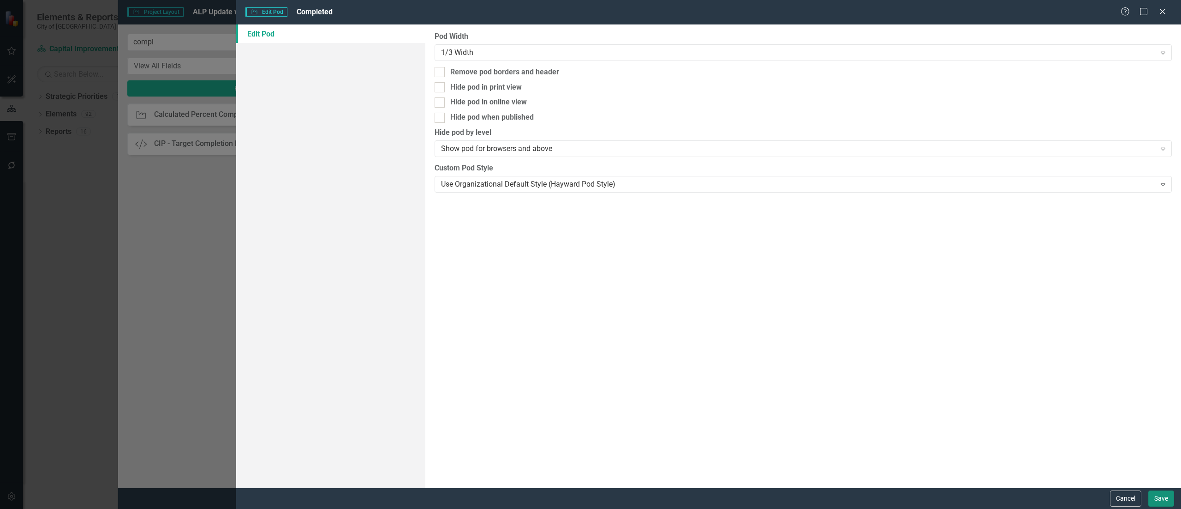
click at [1160, 494] on button "Save" at bounding box center [1162, 498] width 26 height 16
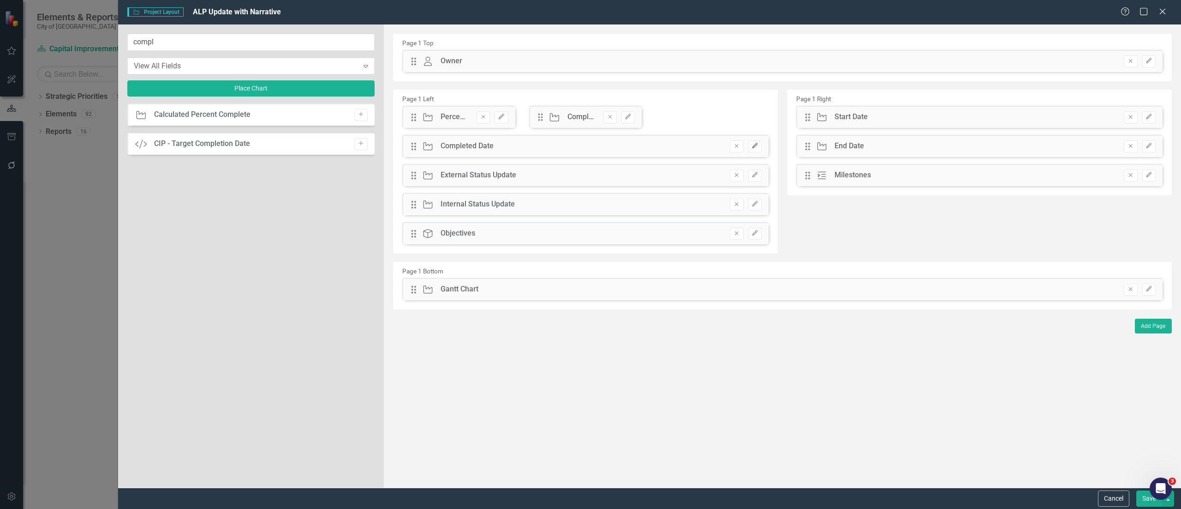
click at [754, 142] on button "Edit" at bounding box center [754, 146] width 13 height 12
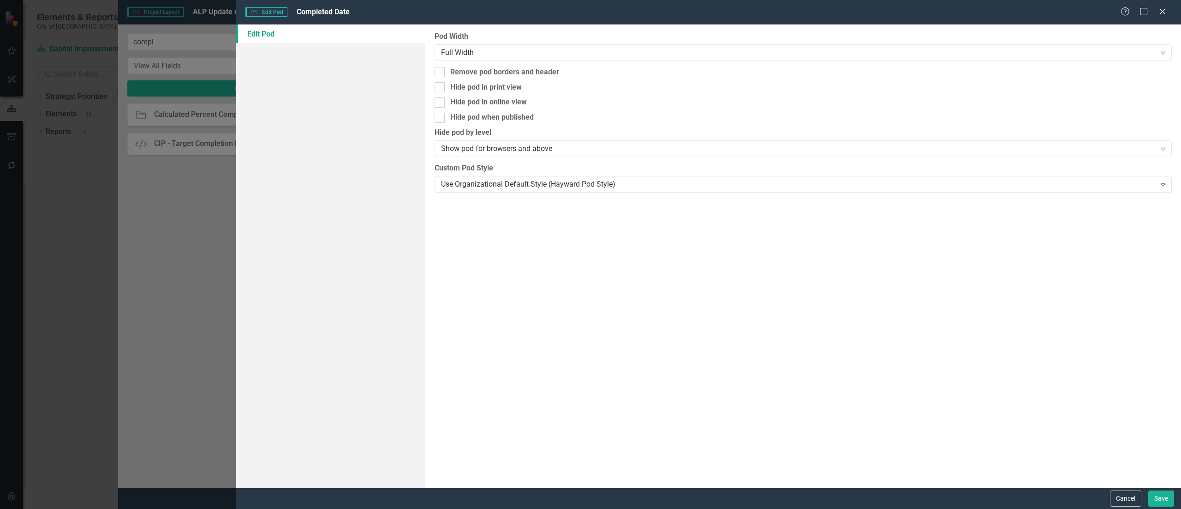
click at [577, 62] on div "Pod Width Full Width Expand Remove pod borders and header Hide pod in print vie…" at bounding box center [803, 255] width 756 height 463
click at [576, 61] on div "Pod Width Full Width Expand Remove pod borders and header Hide pod in print vie…" at bounding box center [803, 255] width 756 height 463
click at [576, 60] on div "Full Width Expand" at bounding box center [803, 52] width 737 height 17
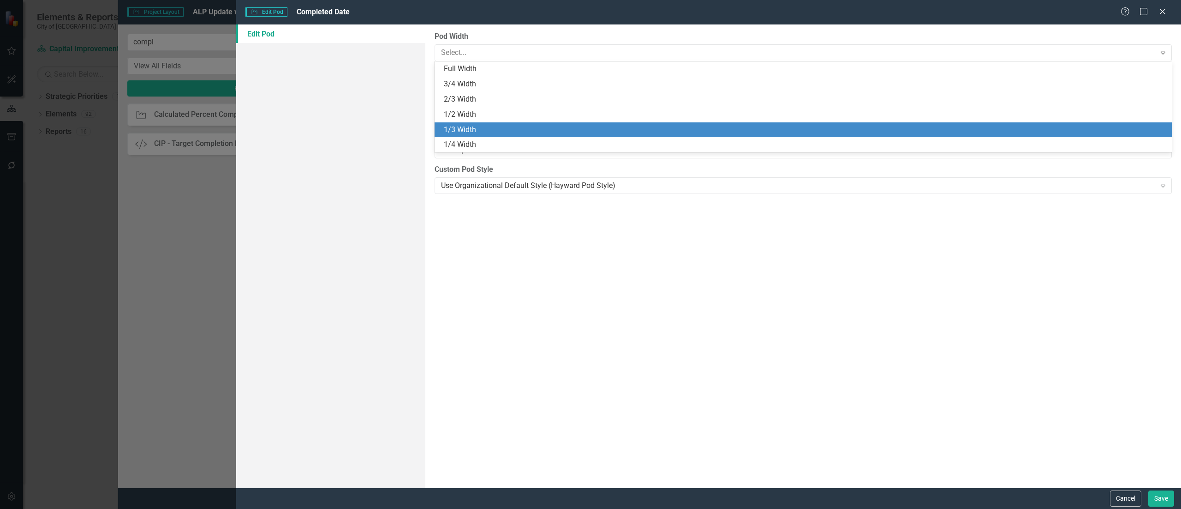
click at [555, 129] on div "1/3 Width" at bounding box center [805, 130] width 723 height 11
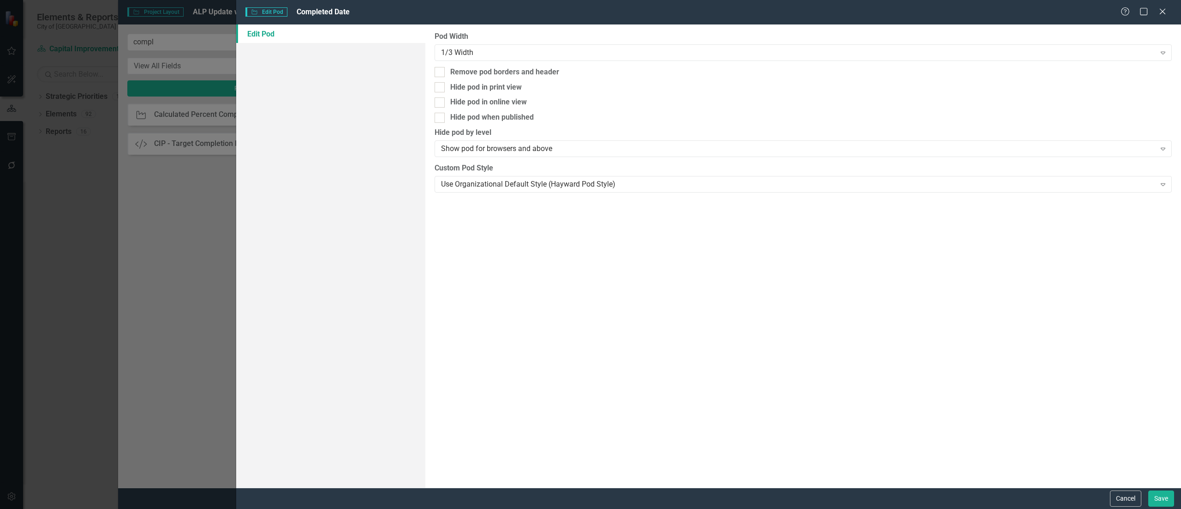
click at [1165, 489] on div "Cancel Save" at bounding box center [708, 497] width 945 height 21
click at [1165, 494] on button "Save" at bounding box center [1162, 498] width 26 height 16
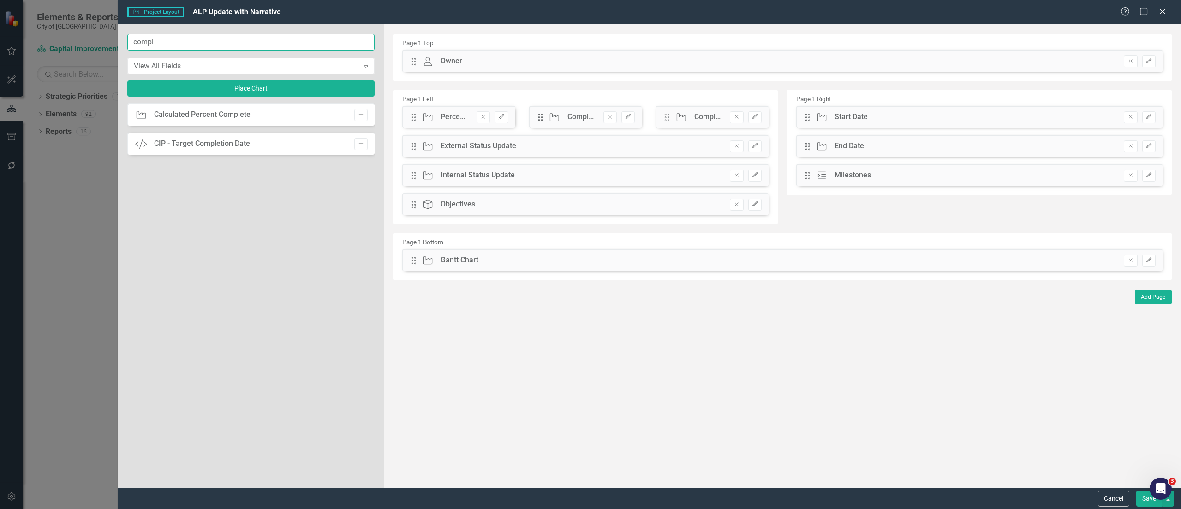
click at [276, 46] on input "compl" at bounding box center [250, 42] width 247 height 17
click at [355, 112] on button "Add" at bounding box center [360, 115] width 13 height 12
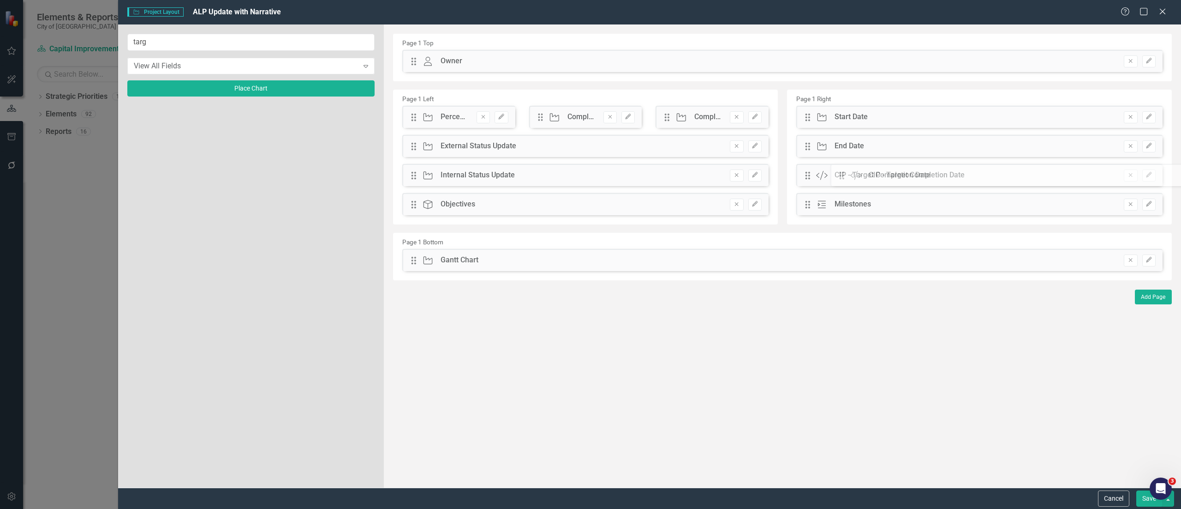
drag, startPoint x: 416, startPoint y: 59, endPoint x: 851, endPoint y: 173, distance: 449.8
click at [1152, 117] on icon "Edit" at bounding box center [1149, 117] width 7 height 6
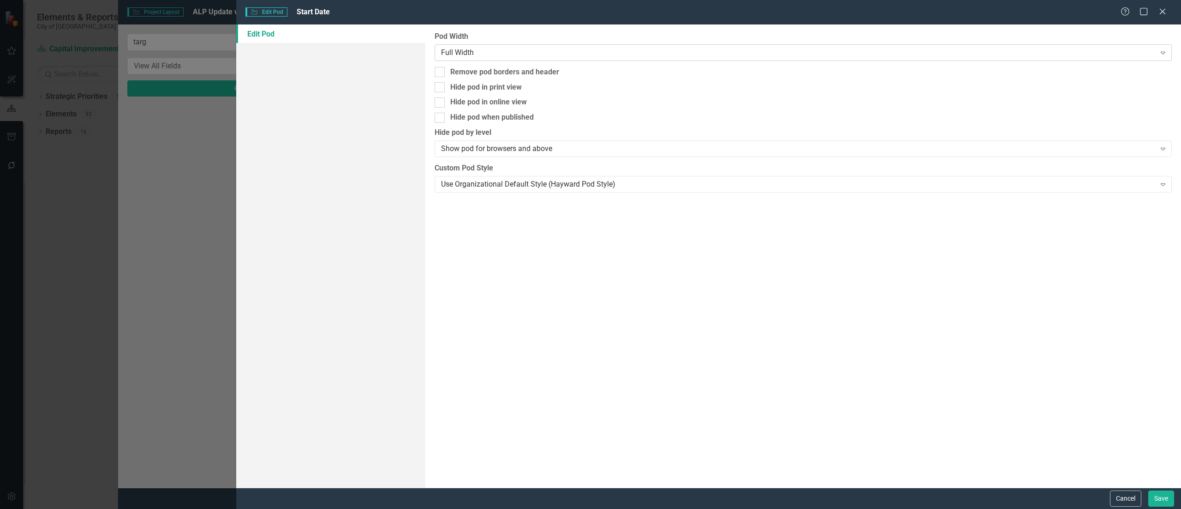
click at [503, 48] on div "Full Width" at bounding box center [798, 52] width 715 height 11
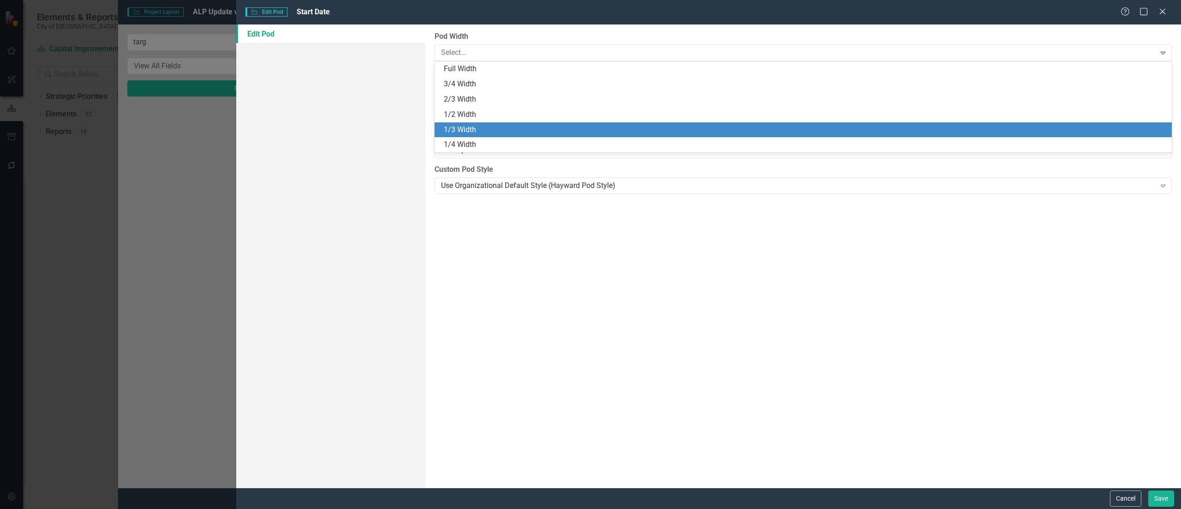
click at [485, 127] on div "1/3 Width" at bounding box center [805, 130] width 723 height 11
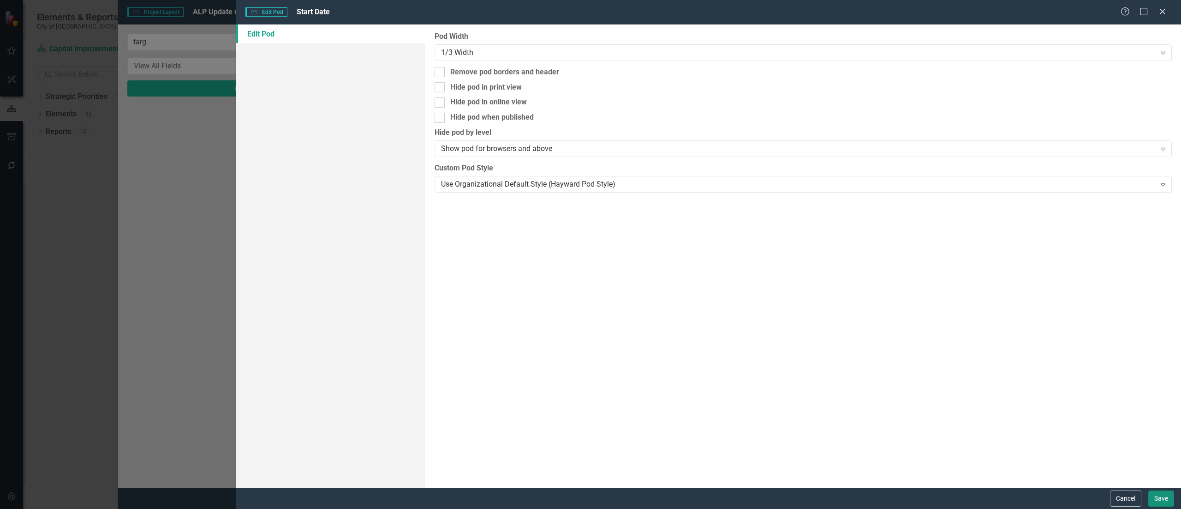
click at [1154, 501] on button "Save" at bounding box center [1162, 498] width 26 height 16
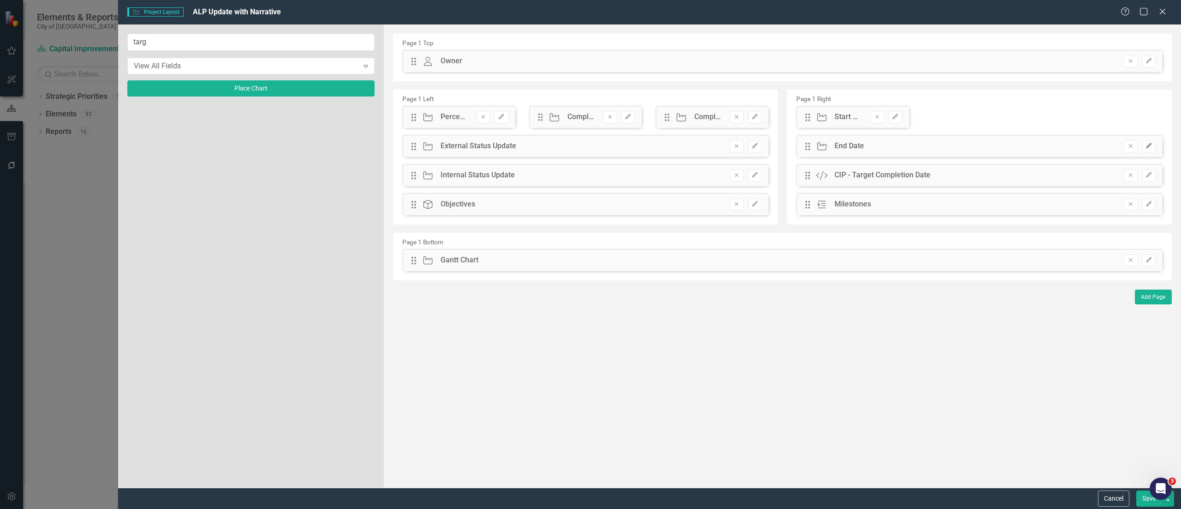
click at [1148, 149] on icon "Edit" at bounding box center [1149, 146] width 7 height 6
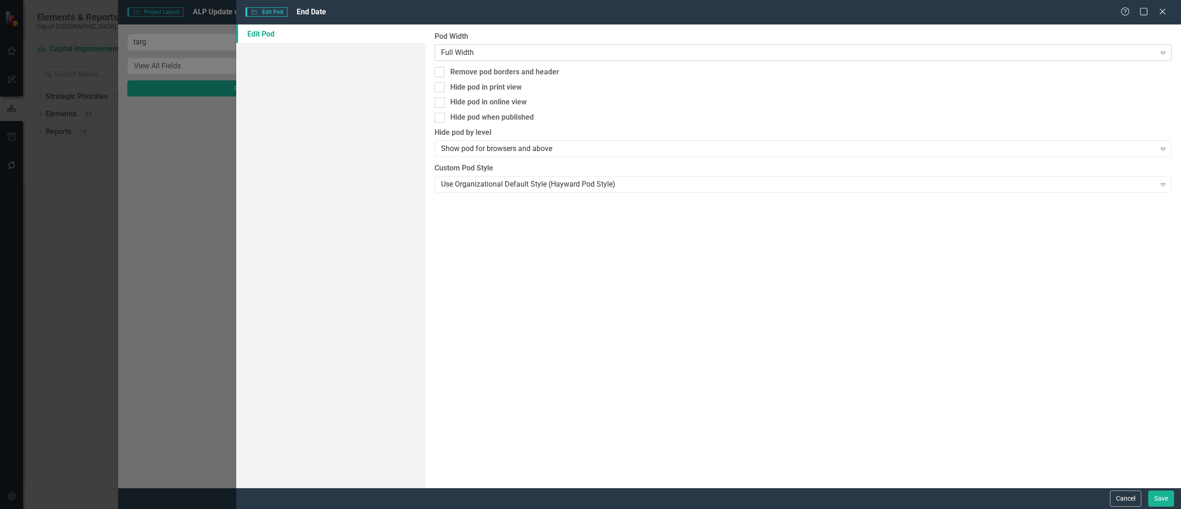
click at [700, 46] on div "Full Width Expand" at bounding box center [803, 52] width 737 height 17
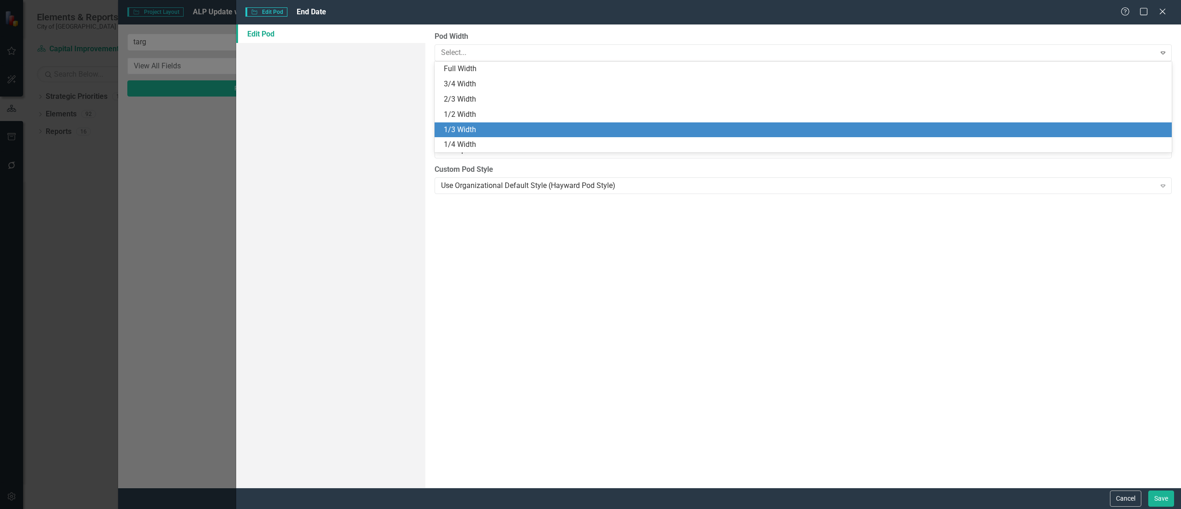
click at [632, 132] on div "1/3 Width" at bounding box center [805, 130] width 723 height 11
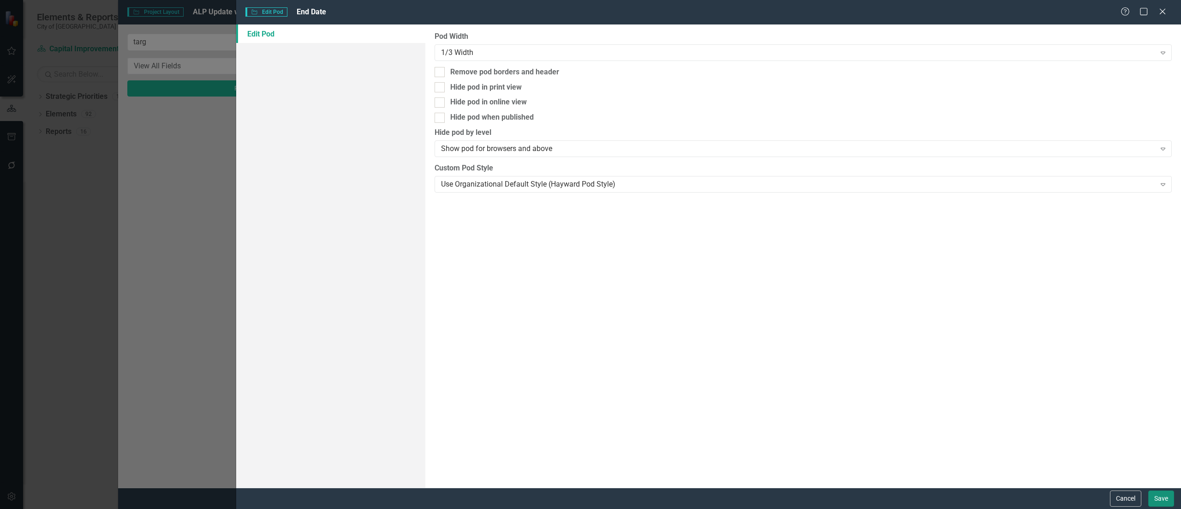
click at [1160, 492] on button "Save" at bounding box center [1162, 498] width 26 height 16
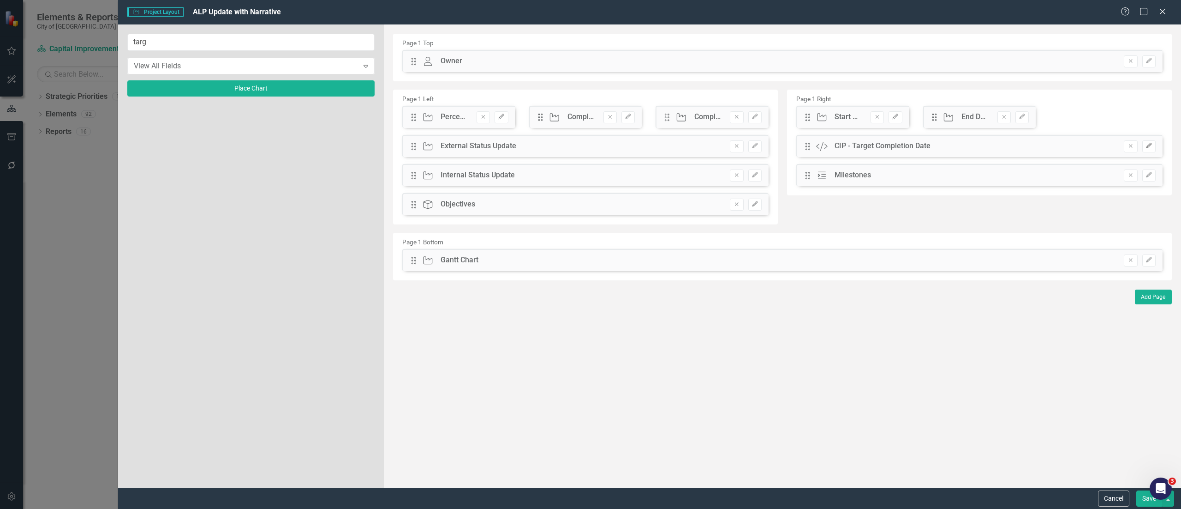
click at [1147, 147] on icon "button" at bounding box center [1149, 146] width 6 height 6
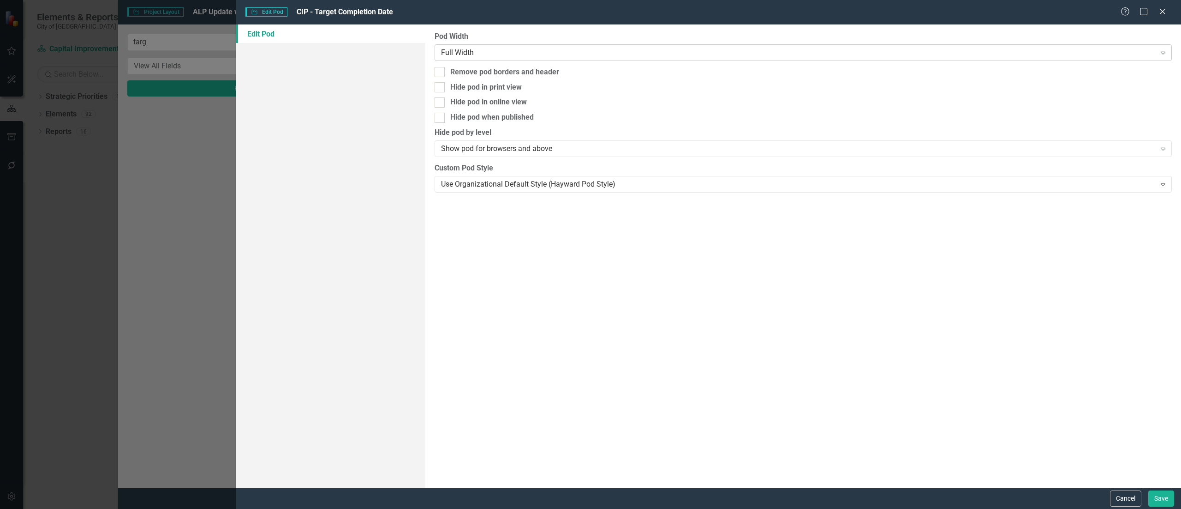
click at [581, 53] on div "Full Width" at bounding box center [798, 52] width 715 height 11
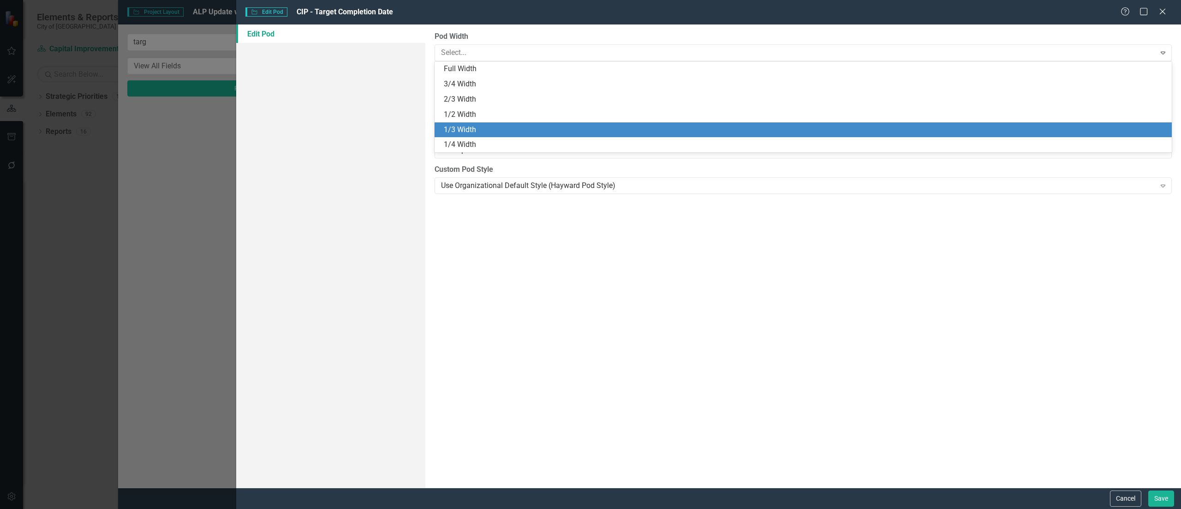
click at [540, 135] on div "1/3 Width" at bounding box center [803, 129] width 737 height 15
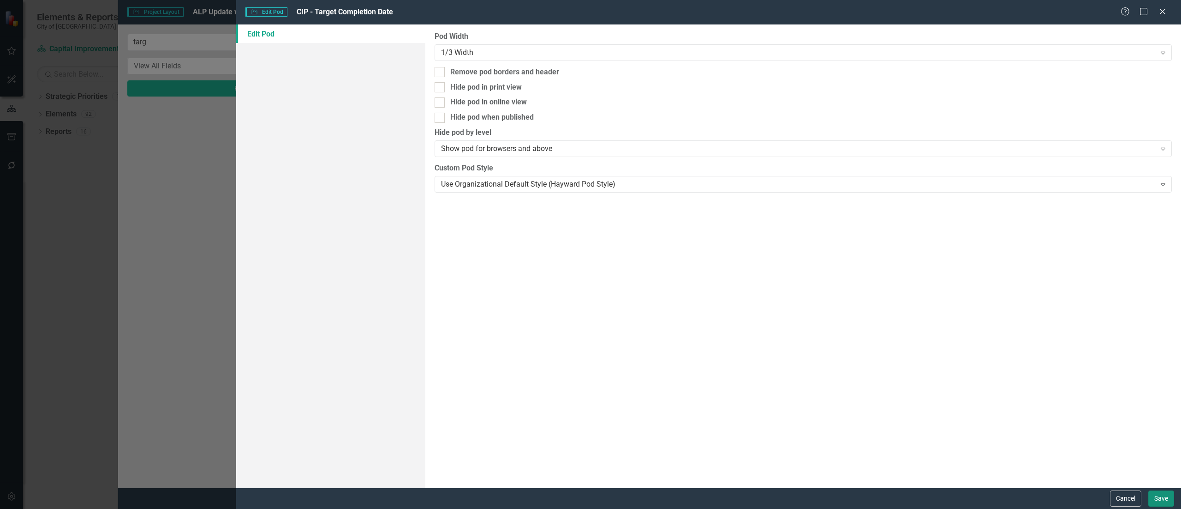
click at [1161, 496] on button "Save" at bounding box center [1162, 498] width 26 height 16
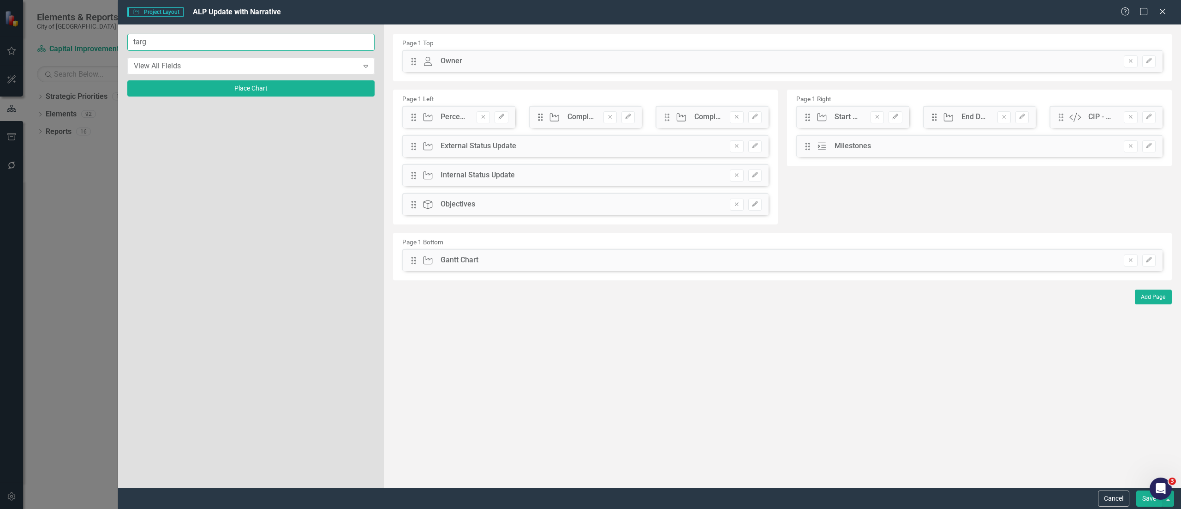
click at [347, 42] on input "targ" at bounding box center [250, 42] width 247 height 17
type input "act"
click at [360, 117] on icon "Add" at bounding box center [361, 115] width 7 height 6
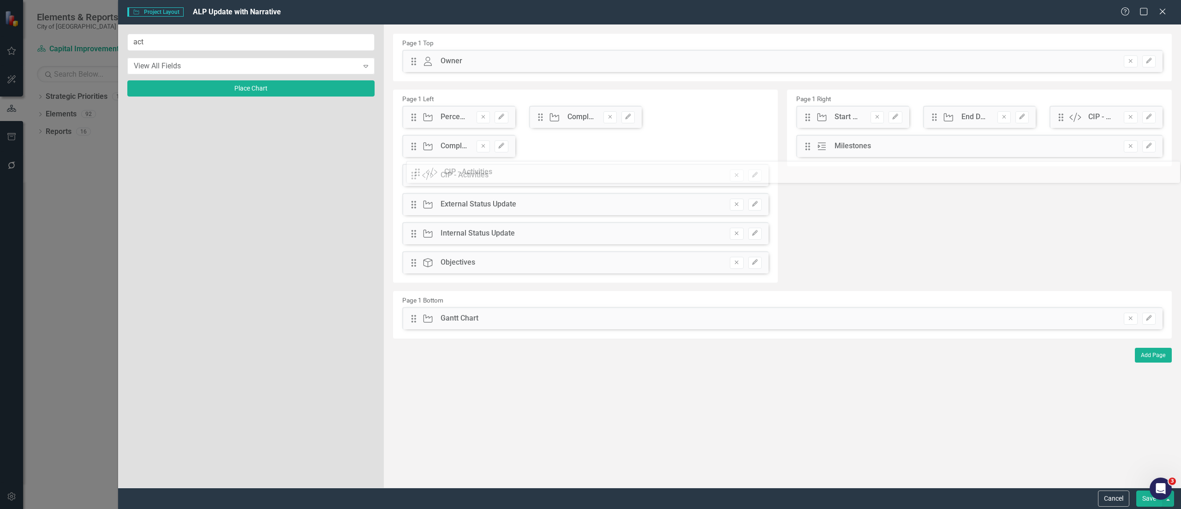
drag, startPoint x: 414, startPoint y: 57, endPoint x: 425, endPoint y: 168, distance: 111.3
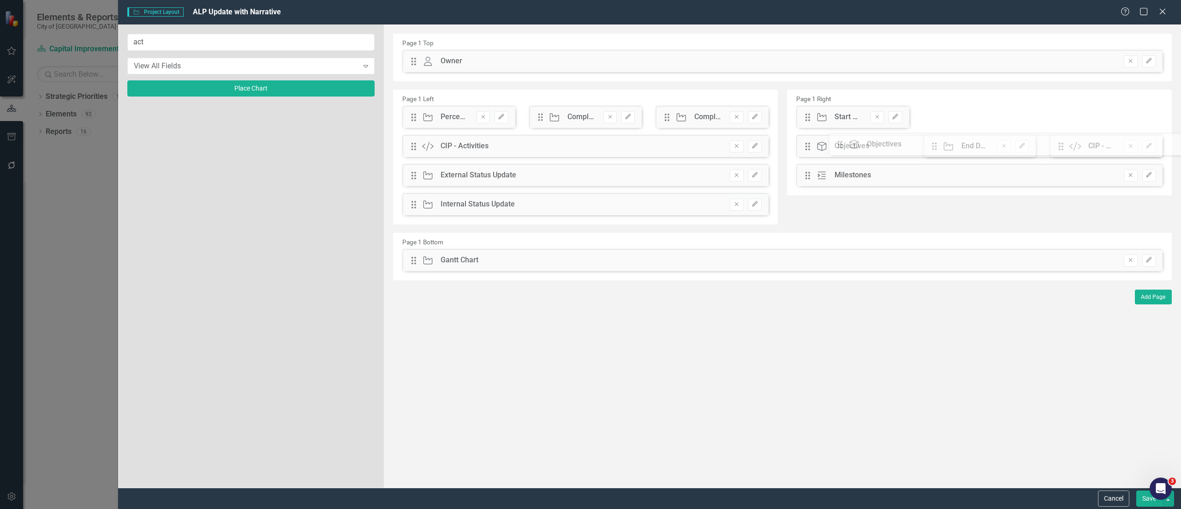
drag, startPoint x: 416, startPoint y: 232, endPoint x: 849, endPoint y: 143, distance: 442.4
drag, startPoint x: 810, startPoint y: 149, endPoint x: 811, endPoint y: 182, distance: 33.2
click at [809, 180] on div "Drag Custom CIP - Target Completion Date Remove Edit" at bounding box center [852, 175] width 113 height 22
drag, startPoint x: 808, startPoint y: 177, endPoint x: 808, endPoint y: 160, distance: 17.5
click at [808, 160] on div "The fields (or pods) that are available for you to include on the detail page a…" at bounding box center [782, 255] width 797 height 463
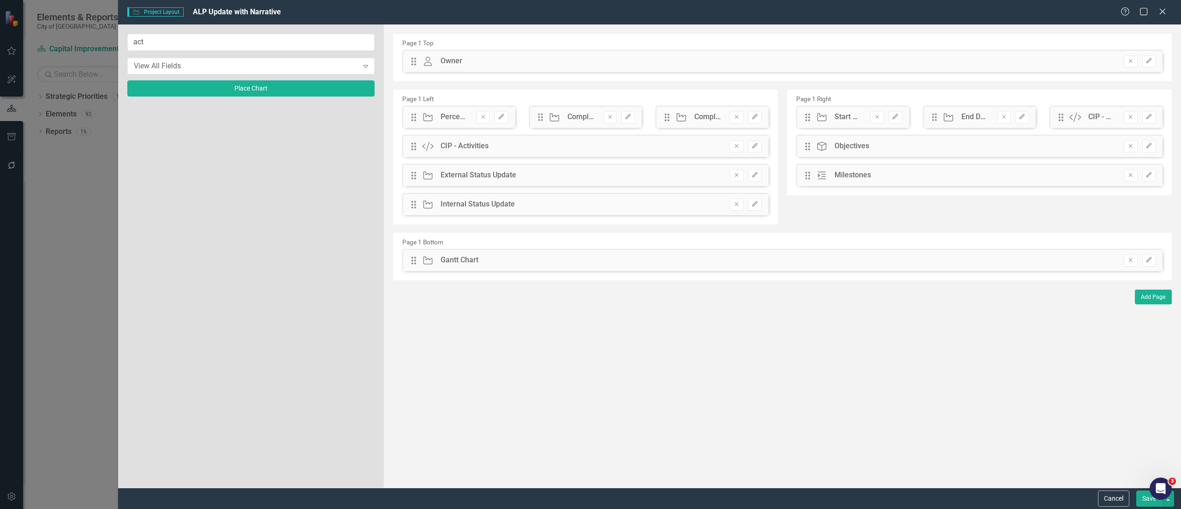
click at [416, 66] on div "Drag Owner Owner Remove Edit" at bounding box center [782, 61] width 760 height 22
drag, startPoint x: 416, startPoint y: 64, endPoint x: 852, endPoint y: 146, distance: 443.7
click at [1170, 503] on button "button" at bounding box center [1168, 498] width 12 height 16
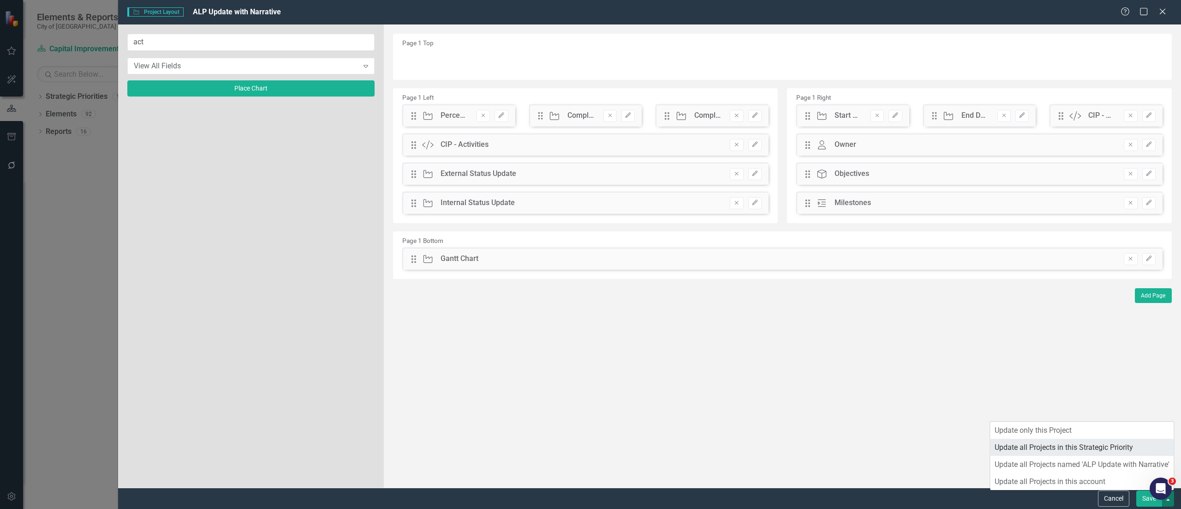
click at [1072, 445] on link "Update all Projects in this Strategic Priority" at bounding box center [1082, 446] width 184 height 17
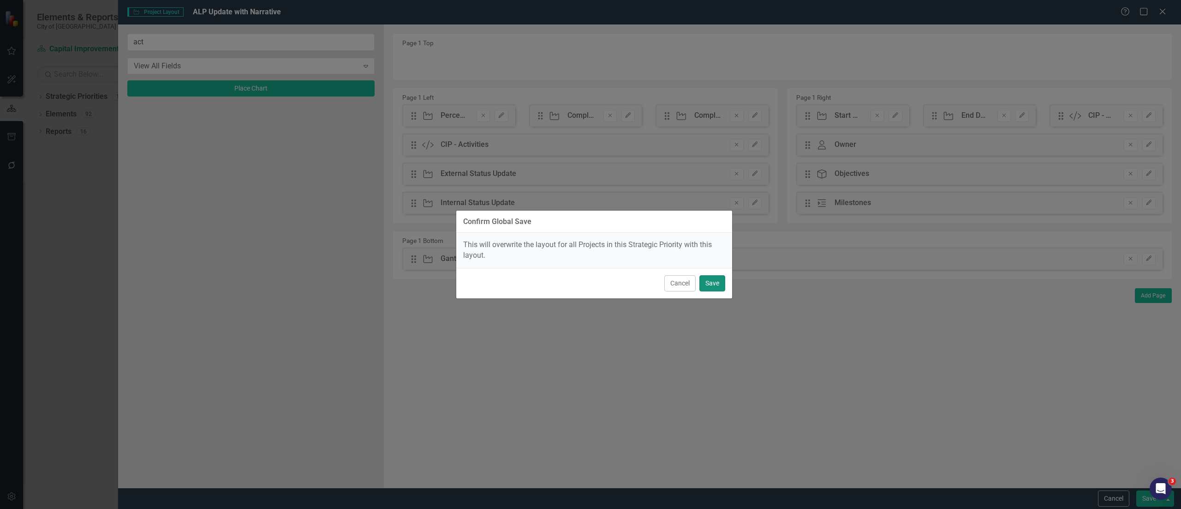
click at [709, 284] on button "Save" at bounding box center [713, 283] width 26 height 16
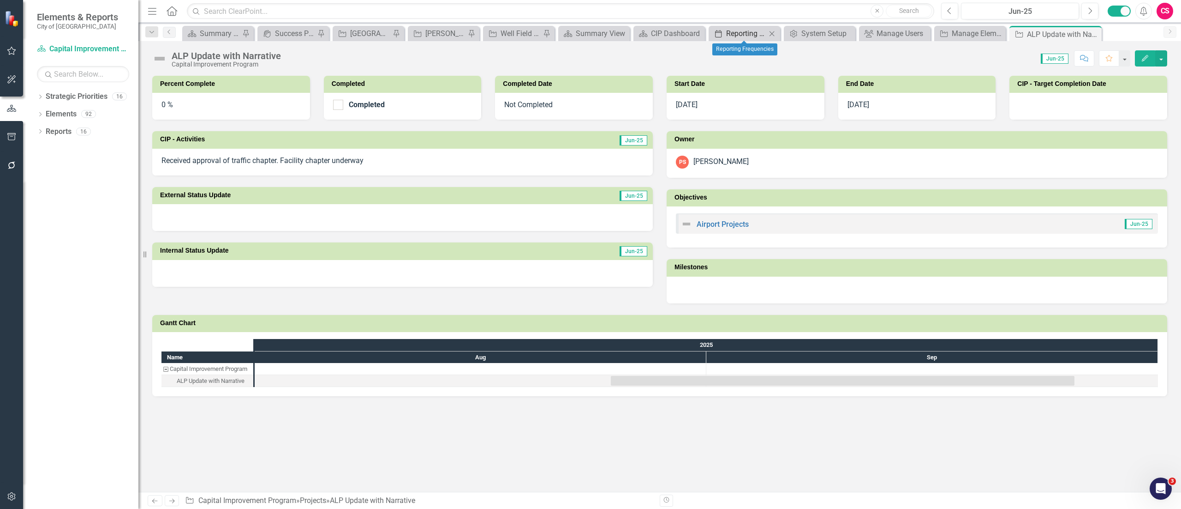
click at [724, 36] on link "Period Reporting Frequencies" at bounding box center [738, 34] width 55 height 12
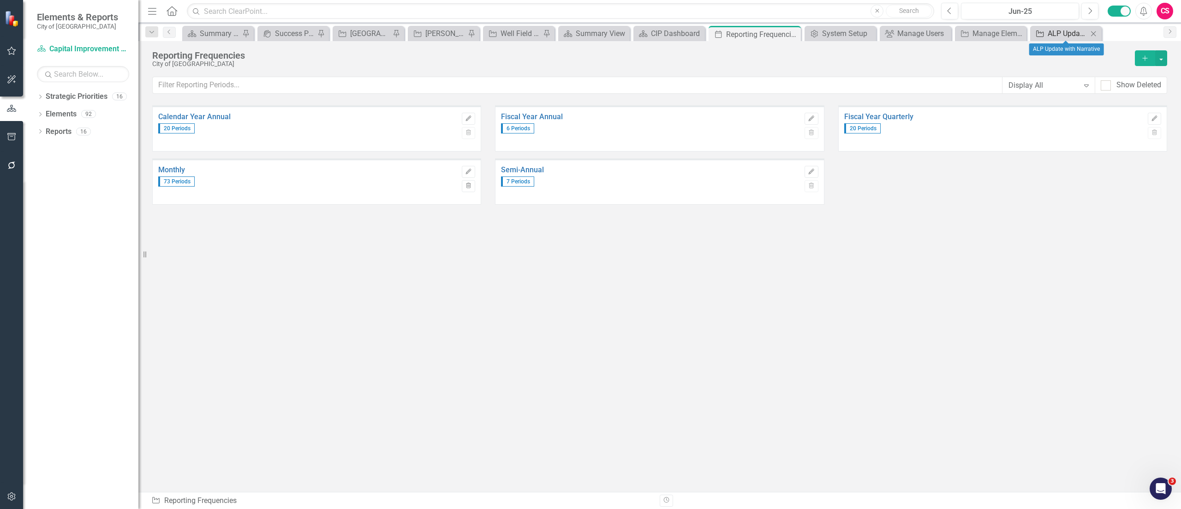
click at [1053, 37] on div "ALP Update with Narrative" at bounding box center [1068, 34] width 40 height 12
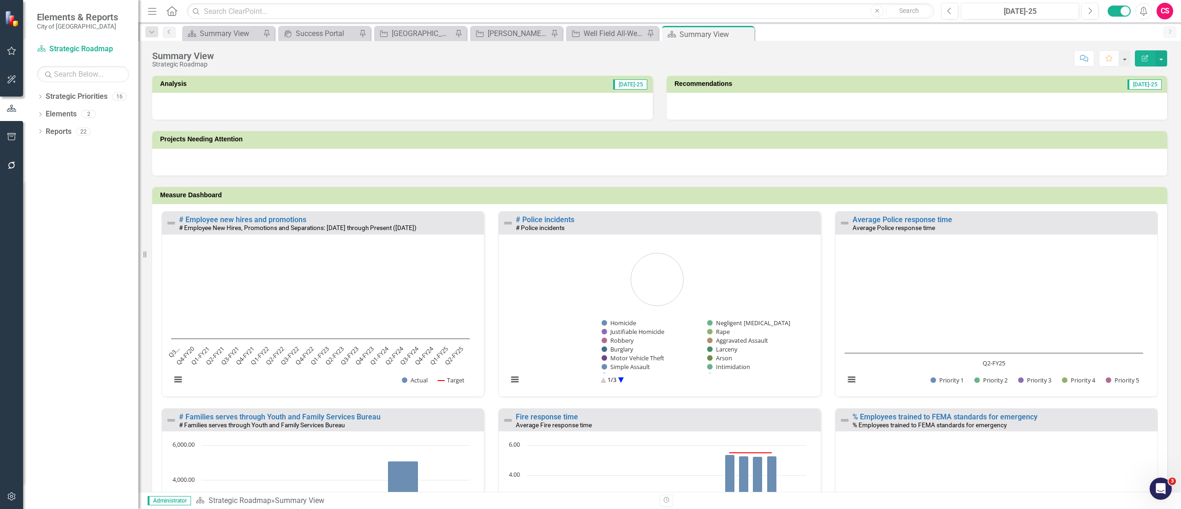
click at [1024, 74] on div "Summary View Strategic Roadmap Score: N/A [DATE]-25 Completed Comment Favorite …" at bounding box center [659, 266] width 1043 height 450
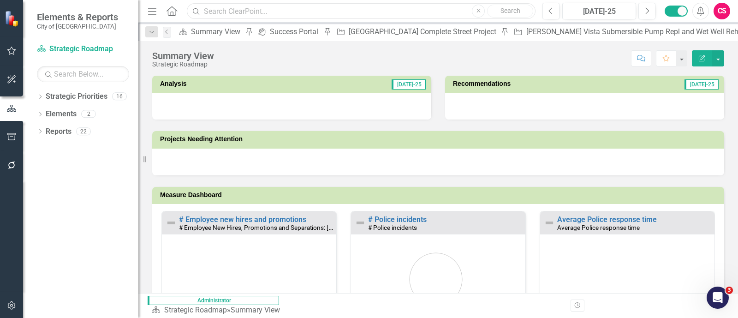
click at [301, 4] on input "text" at bounding box center [361, 11] width 349 height 16
click at [261, 174] on div at bounding box center [438, 162] width 572 height 27
click at [316, 15] on input "citywide" at bounding box center [361, 11] width 349 height 16
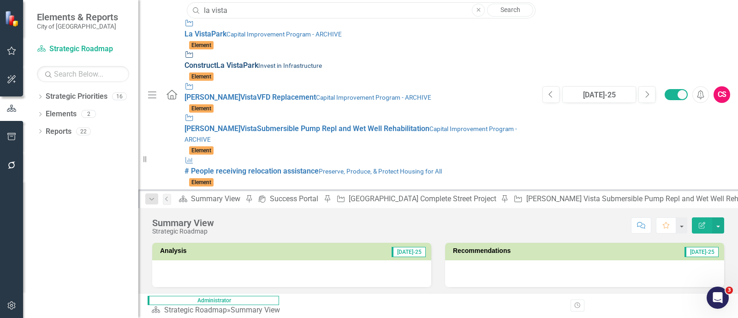
type input "la vista"
click at [226, 58] on div "Project Construct [GEOGRAPHIC_DATA] Invest in Infrastructure" at bounding box center [359, 60] width 349 height 21
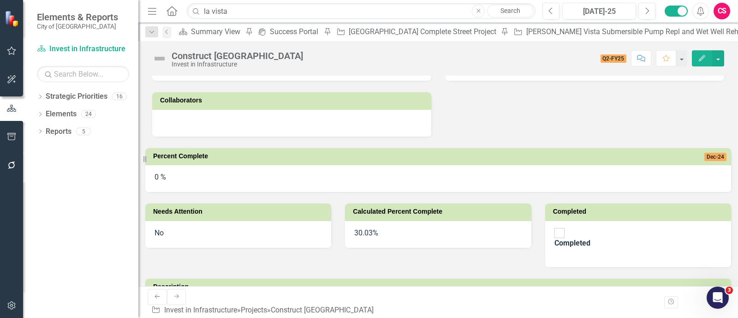
scroll to position [138, 0]
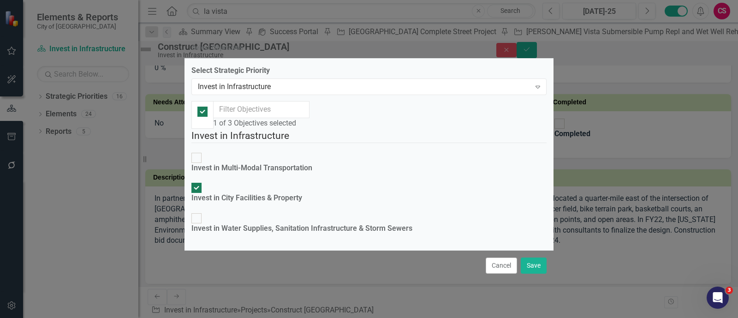
checkbox input "true"
checkbox input "false"
click at [359, 82] on div "Invest in Infrastructure Expand" at bounding box center [369, 86] width 355 height 17
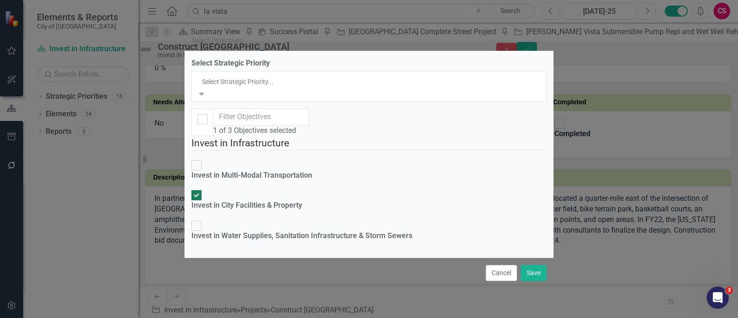
scroll to position [0, 0]
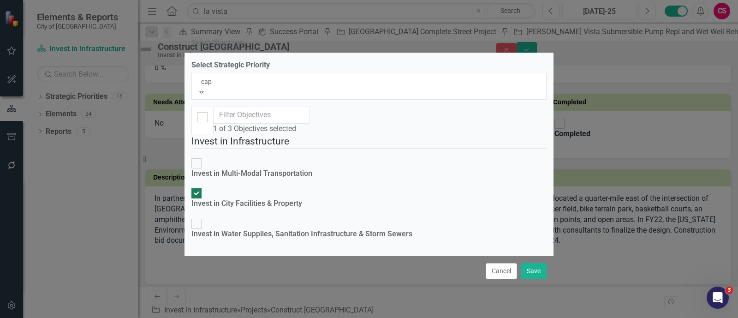
type input "capi"
click at [338, 318] on div "Capi tal Improvement Program" at bounding box center [369, 323] width 738 height 11
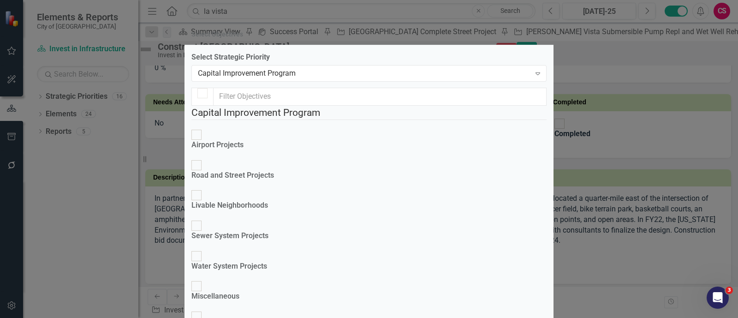
checkbox input "false"
click at [259, 97] on input "text" at bounding box center [380, 97] width 334 height 18
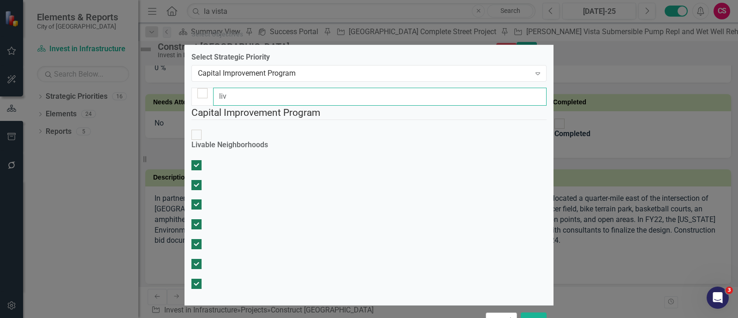
type input "liv"
click at [256, 140] on div "Livable Neighborhoods" at bounding box center [230, 145] width 77 height 11
click at [204, 133] on input "Livable Neighborhoods" at bounding box center [197, 135] width 14 height 14
checkbox input "true"
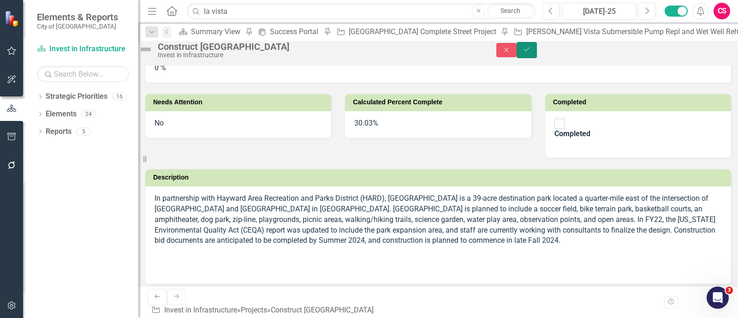
click at [537, 55] on button "Save" at bounding box center [527, 50] width 20 height 16
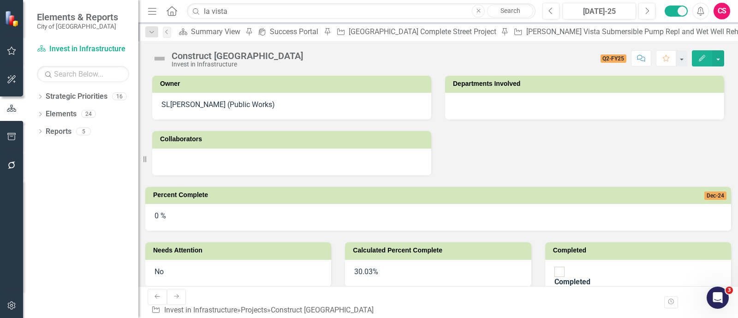
click at [697, 53] on button "Edit" at bounding box center [702, 58] width 20 height 16
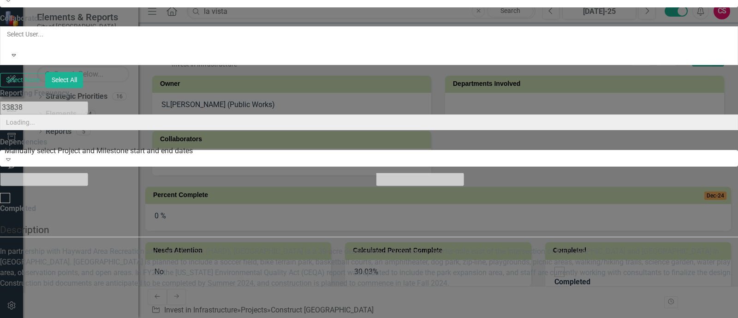
type input "Construct [GEOGRAPHIC_DATA]"
checkbox input "true"
type input "06914"
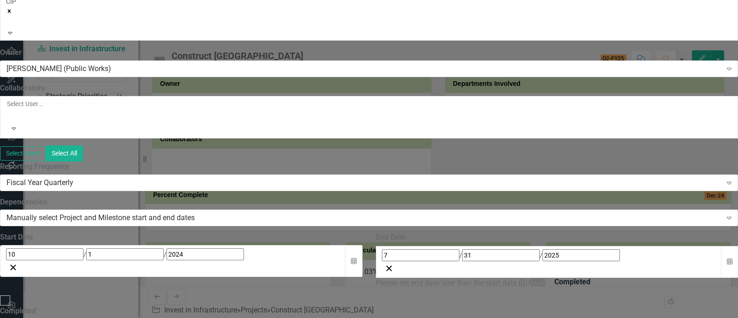
checkbox input "false"
type input "10"
type input "2024"
type input "7"
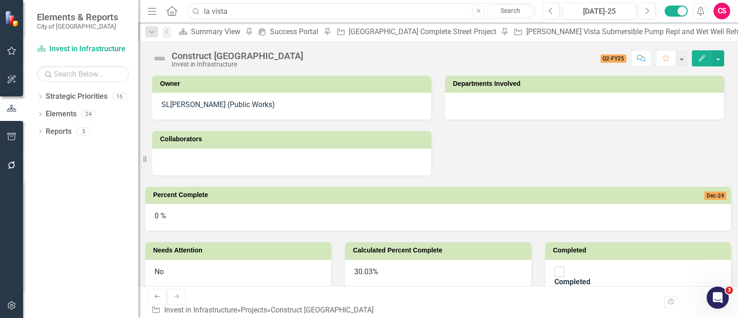
click at [314, 5] on input "la vista" at bounding box center [361, 11] width 349 height 16
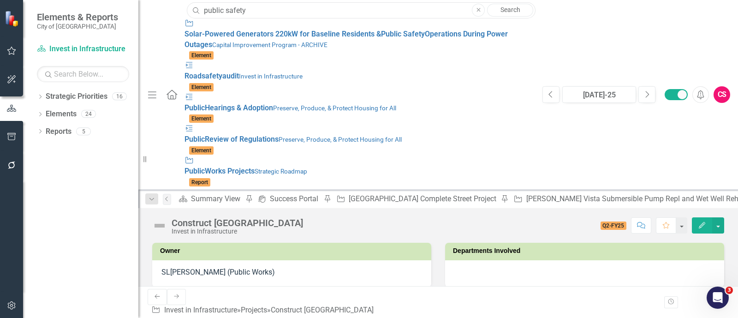
click at [275, 7] on input "public safety" at bounding box center [361, 10] width 349 height 16
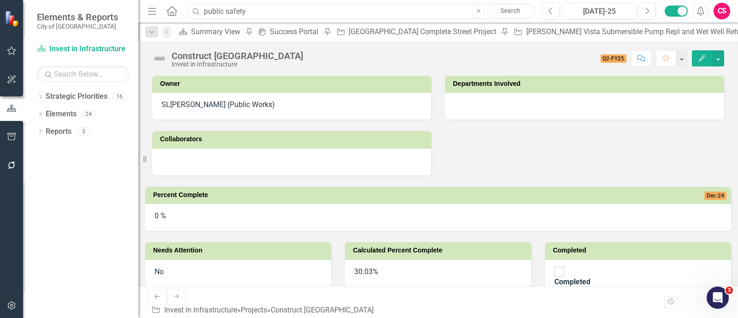
click at [275, 7] on input "public safety" at bounding box center [361, 11] width 349 height 16
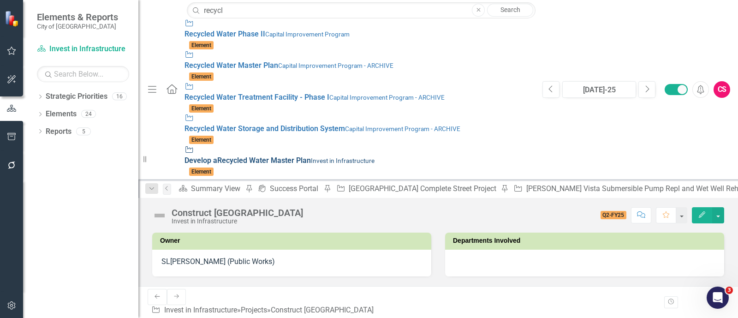
click at [245, 145] on div "Project Develop a Recycl ed Water Master Plan Invest in Infrastructure" at bounding box center [359, 155] width 349 height 21
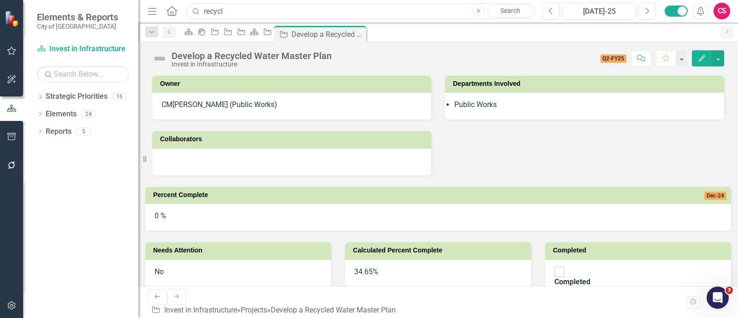
click at [303, 11] on input "recycl" at bounding box center [361, 11] width 349 height 16
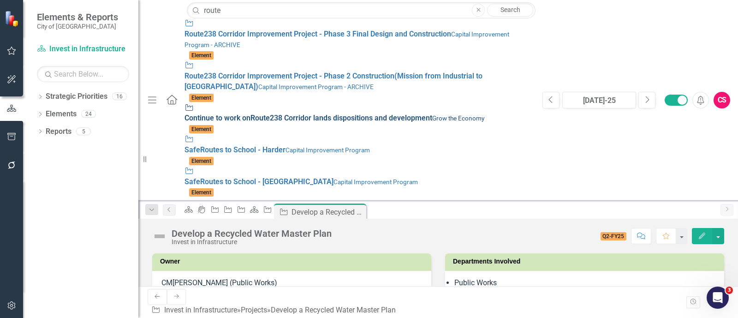
click at [288, 114] on span "Continue to work on Route 238 Corridor lands dispositions and development" at bounding box center [309, 118] width 248 height 9
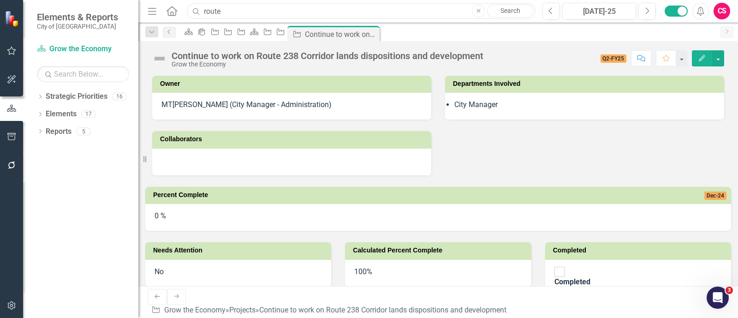
click at [355, 6] on input "route" at bounding box center [361, 11] width 349 height 16
click at [213, 12] on input "route" at bounding box center [361, 11] width 349 height 16
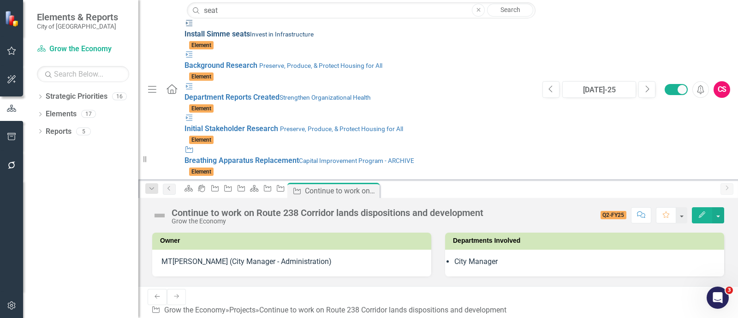
click at [203, 28] on div "Milestone I n s t a l l S i m m e seat s Invest in Infrastructure" at bounding box center [359, 28] width 349 height 21
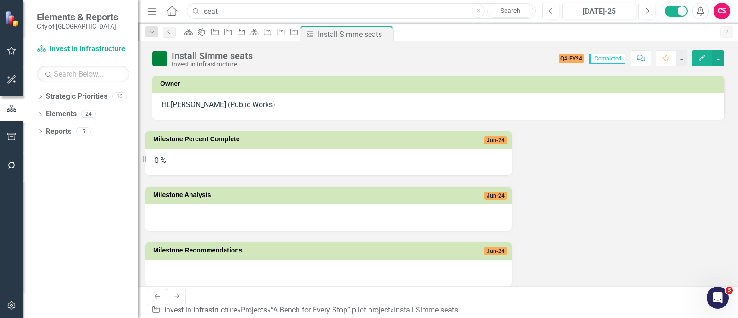
click at [251, 13] on input "seat" at bounding box center [361, 11] width 349 height 16
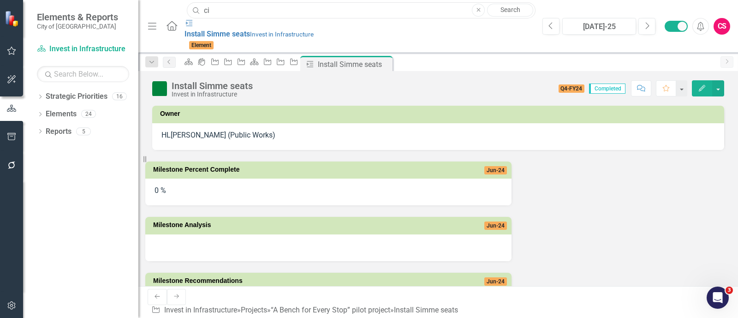
type input "c"
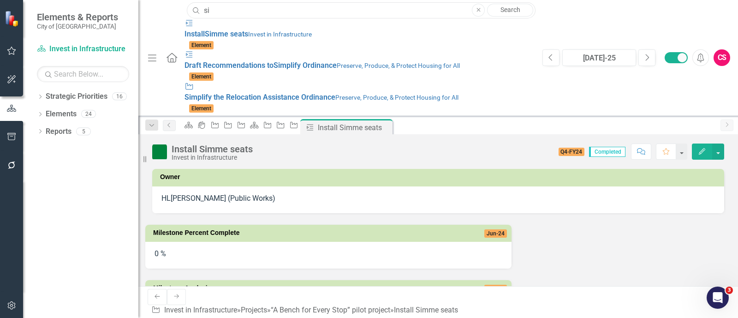
type input "s"
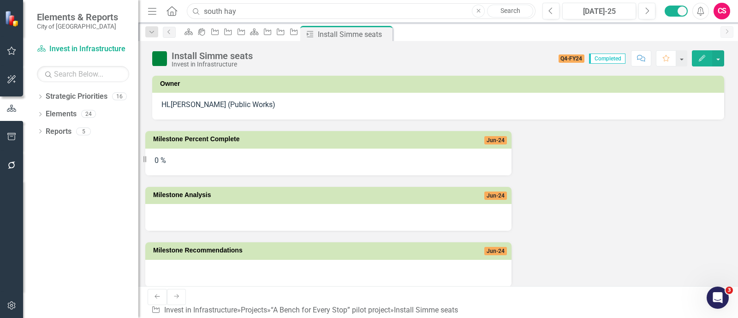
click at [246, 6] on input "south hay" at bounding box center [361, 11] width 349 height 16
click at [246, 6] on input "wrrf" at bounding box center [361, 11] width 349 height 16
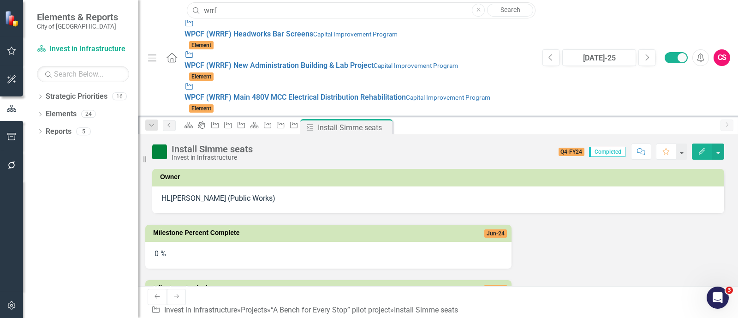
type input "wrrf"
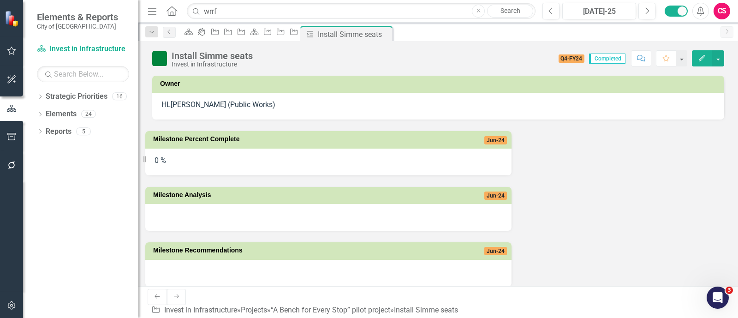
click at [317, 191] on td "Milestone Analysis" at bounding box center [280, 196] width 255 height 14
click at [363, 10] on input "wrrf" at bounding box center [361, 11] width 349 height 16
click at [337, 11] on input "wrrf" at bounding box center [361, 11] width 349 height 16
